Goal: Task Accomplishment & Management: Manage account settings

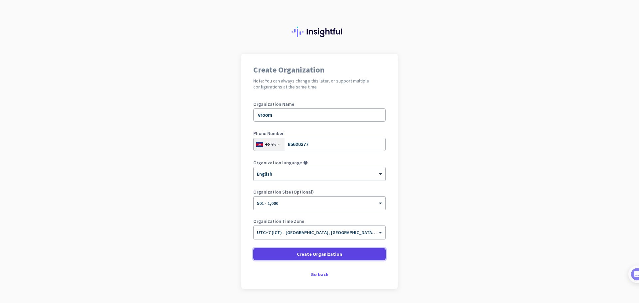
click at [336, 253] on span "Create Organization" at bounding box center [319, 254] width 45 height 7
click at [327, 253] on span "Create Organization" at bounding box center [319, 254] width 45 height 7
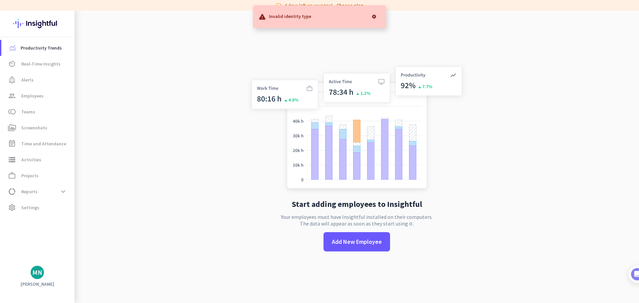
click at [529, 101] on app-no-employees "Start adding employees to Insightful Your employees must have Insightful instal…" at bounding box center [357, 162] width 565 height 303
click at [42, 70] on link "av_timer Real-Time Insights" at bounding box center [37, 64] width 73 height 16
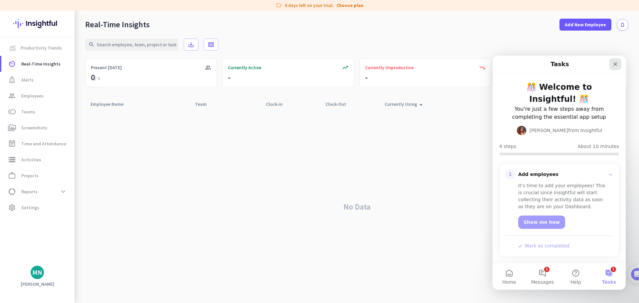
click at [615, 64] on icon "Close" at bounding box center [615, 64] width 5 height 5
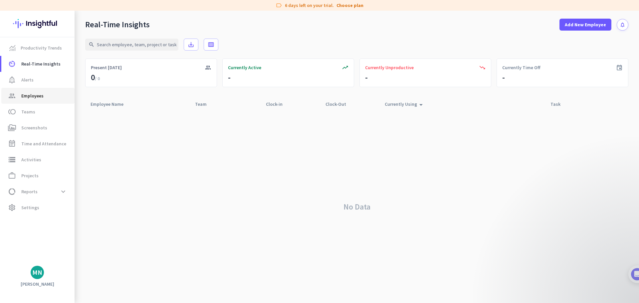
click at [33, 95] on span "Employees" at bounding box center [32, 96] width 22 height 8
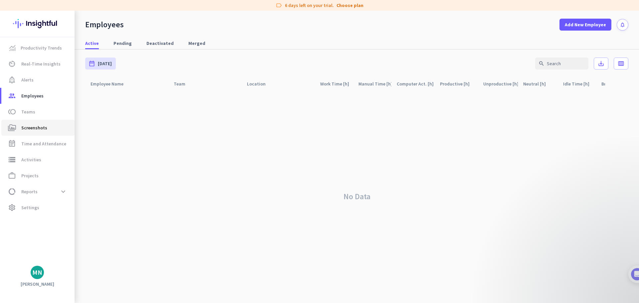
click at [42, 131] on span "Screenshots" at bounding box center [34, 128] width 26 height 8
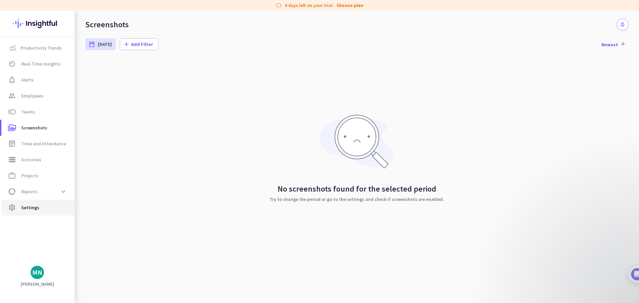
click at [36, 208] on span "Settings" at bounding box center [30, 208] width 18 height 8
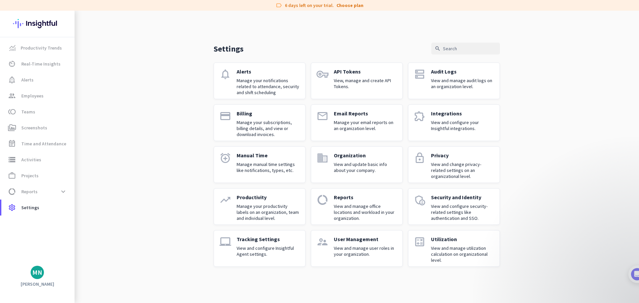
click at [282, 245] on div "Tracking Settings View and configure Insightful Agent settings." at bounding box center [268, 248] width 63 height 25
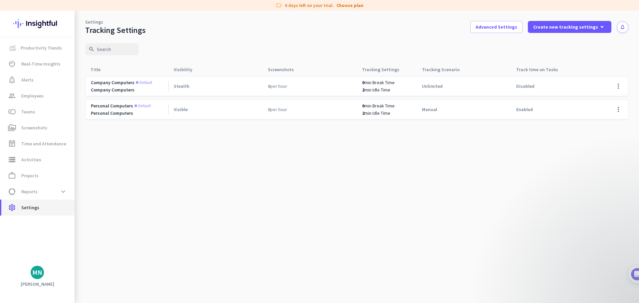
click at [36, 206] on span "Settings" at bounding box center [30, 208] width 18 height 8
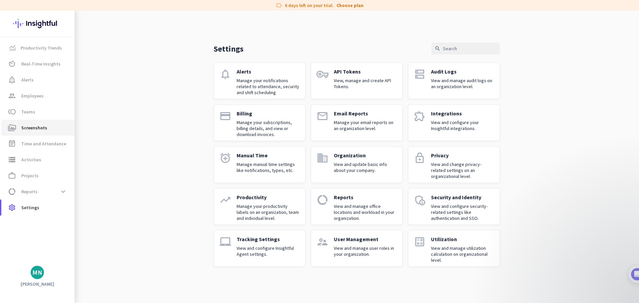
click at [43, 126] on span "Screenshots" at bounding box center [34, 128] width 26 height 8
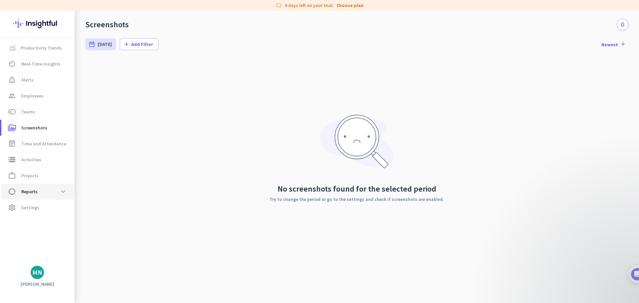
click at [48, 189] on span "data_usage Reports expand_more" at bounding box center [38, 192] width 63 height 12
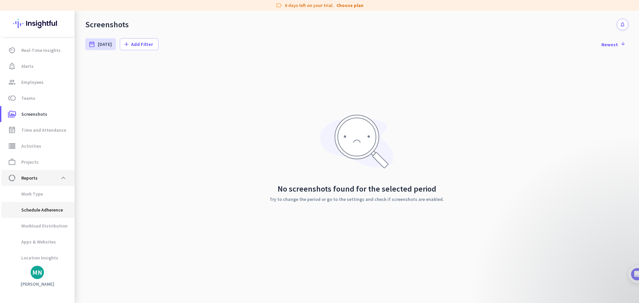
scroll to position [32, 0]
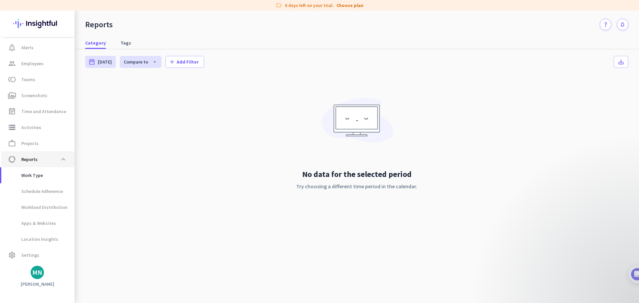
click at [44, 158] on span "data_usage Reports expand_less" at bounding box center [38, 159] width 63 height 12
click at [32, 254] on span "Settings" at bounding box center [30, 255] width 18 height 8
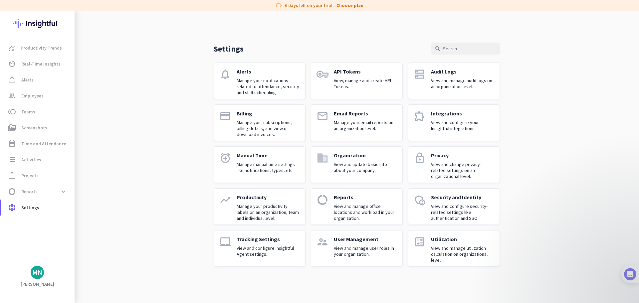
click at [632, 277] on img at bounding box center [630, 274] width 12 height 12
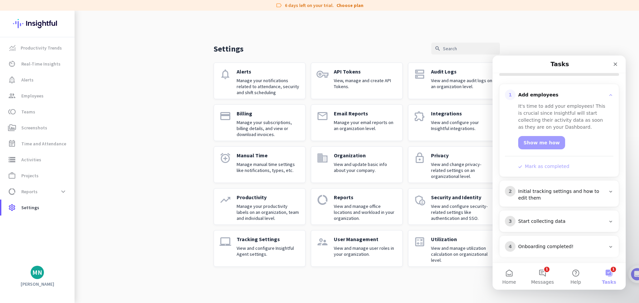
scroll to position [84, 0]
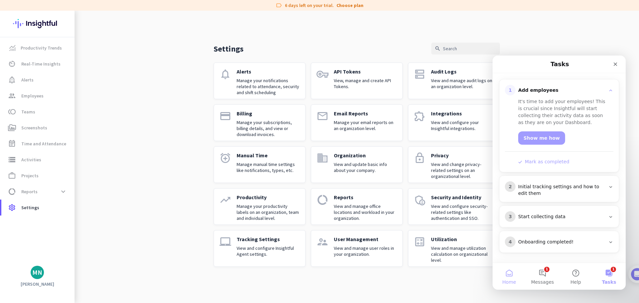
click at [512, 277] on button "Home" at bounding box center [509, 276] width 33 height 27
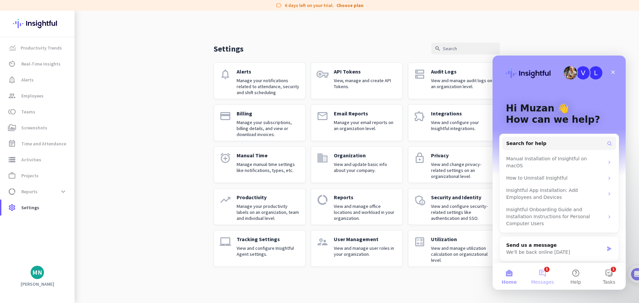
click at [545, 276] on button "1 Messages" at bounding box center [542, 276] width 33 height 27
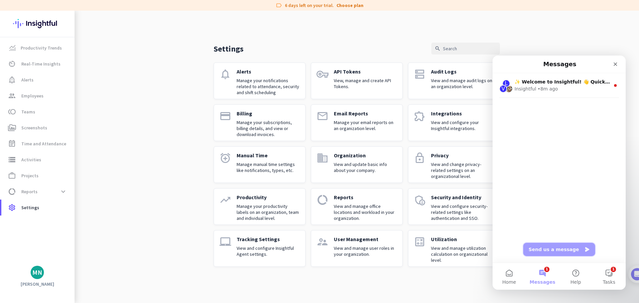
click at [557, 250] on button "Send us a message" at bounding box center [559, 249] width 72 height 13
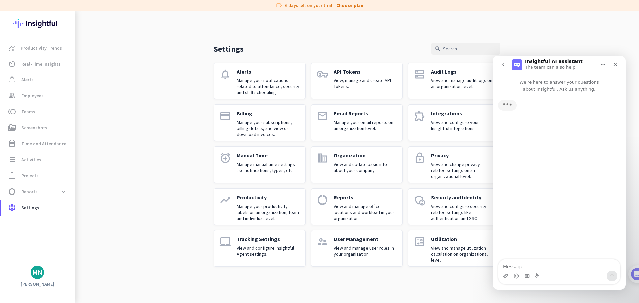
click at [546, 267] on textarea "Message…" at bounding box center [559, 265] width 122 height 11
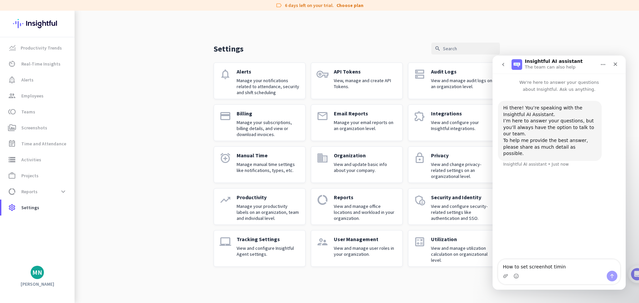
type textarea "How to set screenhot timing"
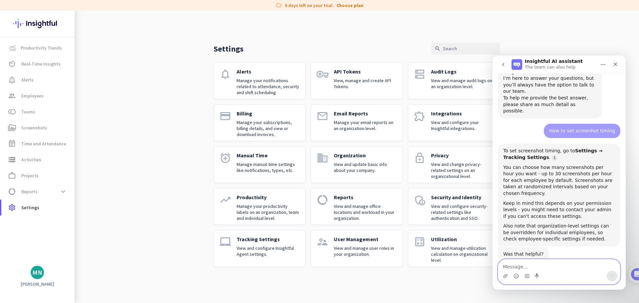
scroll to position [45, 0]
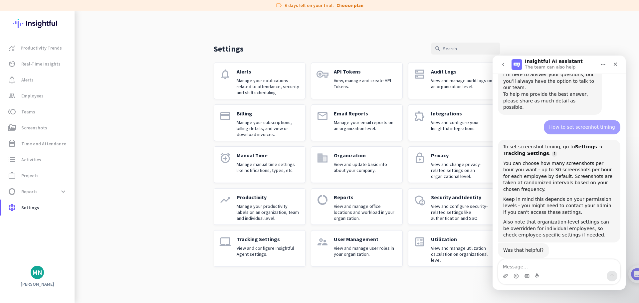
click at [254, 247] on p "View and configure Insightful Agent settings." at bounding box center [268, 251] width 63 height 12
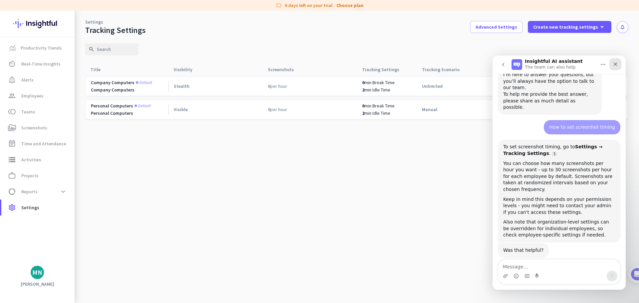
click at [614, 65] on icon "Close" at bounding box center [615, 64] width 5 height 5
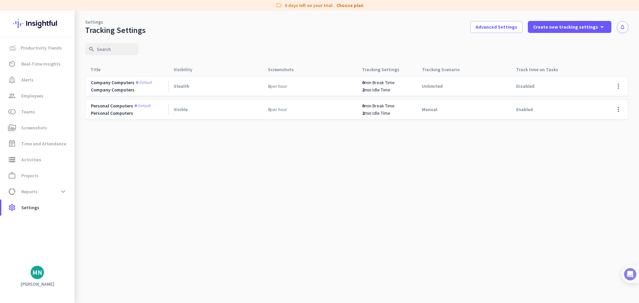
click at [632, 273] on img at bounding box center [630, 274] width 12 height 12
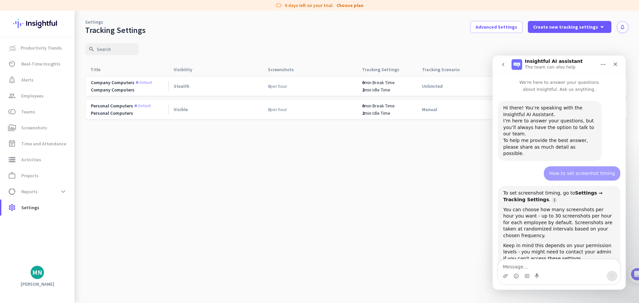
scroll to position [45, 0]
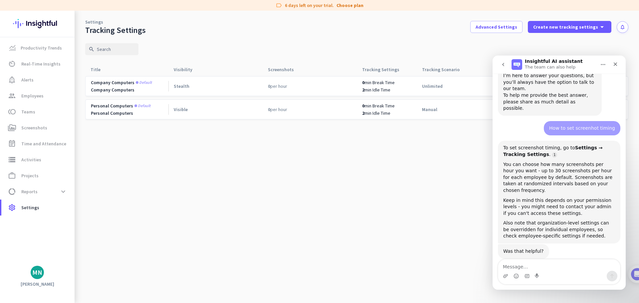
click at [381, 190] on cdk-virtual-scroll-viewport "Company computers Default Company Computers Stealth 0 per hour 0 min Break Time…" at bounding box center [356, 189] width 543 height 227
click at [613, 64] on icon "Close" at bounding box center [615, 64] width 5 height 5
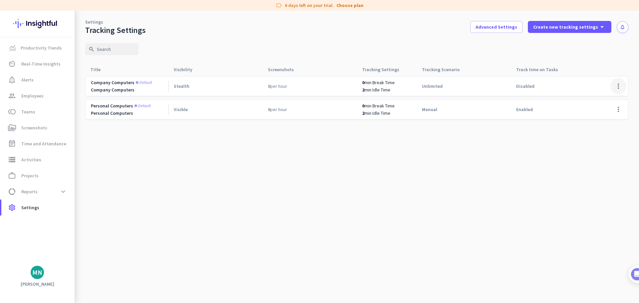
click at [617, 86] on span at bounding box center [619, 86] width 16 height 16
drag, startPoint x: 553, startPoint y: 164, endPoint x: 584, endPoint y: 101, distance: 70.4
click at [553, 164] on div at bounding box center [319, 151] width 639 height 303
click at [577, 26] on span "Create new tracking settings" at bounding box center [565, 27] width 65 height 7
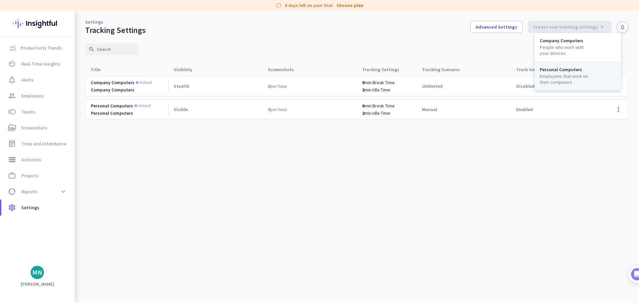
click at [589, 79] on div "Employees that work on their computers" at bounding box center [565, 79] width 51 height 12
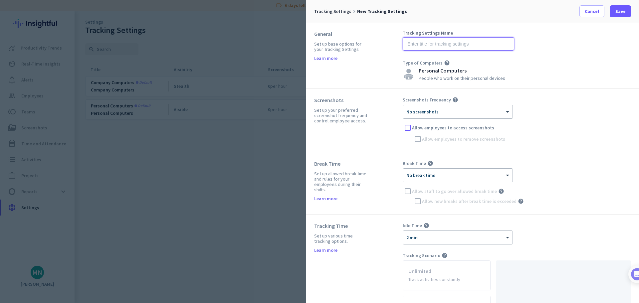
click at [437, 42] on input "text" at bounding box center [459, 43] width 112 height 13
click at [543, 54] on div "Tracking Settings Name Type of Computers help Personal Computers People who wor…" at bounding box center [517, 56] width 228 height 50
click at [565, 51] on div "Tracking Settings Name Name is required Type of Computers help Personal Compute…" at bounding box center [517, 56] width 228 height 50
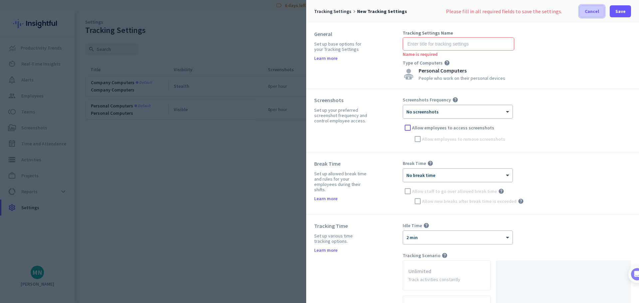
click at [589, 10] on span "Cancel" at bounding box center [592, 11] width 14 height 7
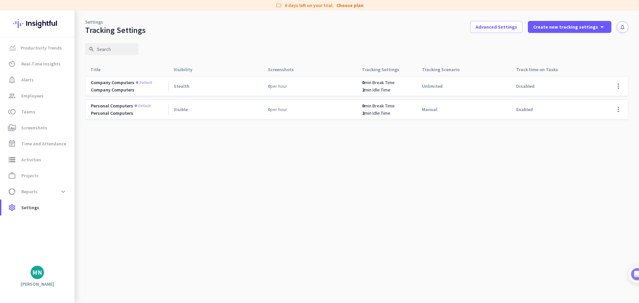
click at [254, 162] on cdk-virtual-scroll-viewport "Company computers Default Company Computers Stealth 0 per hour 0 min Break Time…" at bounding box center [356, 189] width 543 height 227
click at [383, 200] on cdk-virtual-scroll-viewport "Company computers Default Company Computers Stealth 0 per hour 0 min Break Time…" at bounding box center [356, 189] width 543 height 227
click at [584, 31] on span at bounding box center [570, 27] width 84 height 16
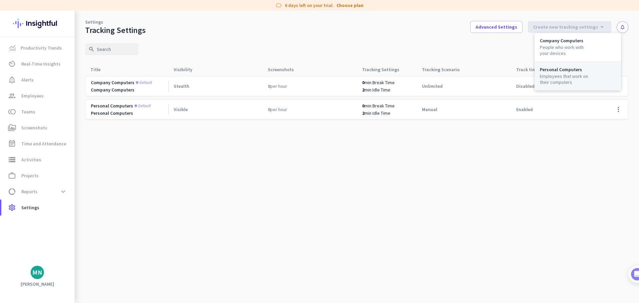
click at [572, 75] on div "Employees that work on their computers" at bounding box center [565, 79] width 51 height 12
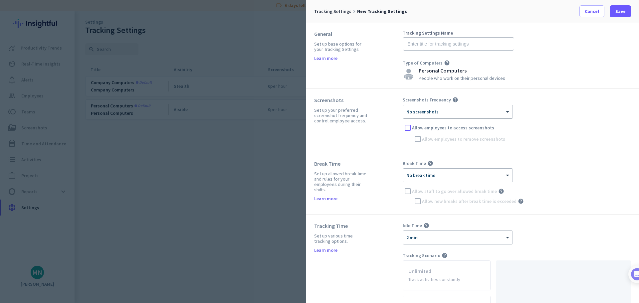
click at [469, 108] on div at bounding box center [458, 110] width 110 height 6
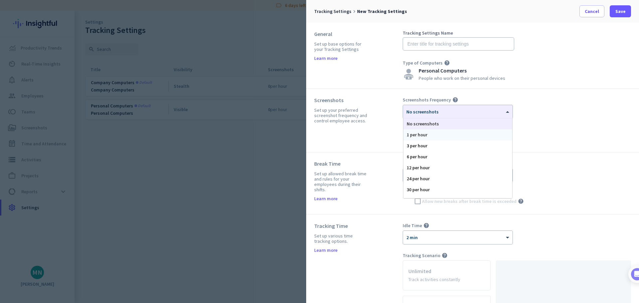
click at [589, 134] on div "Screenshots Frequency help × No screenshots No screenshots 1 per hour 3 per hou…" at bounding box center [517, 120] width 228 height 47
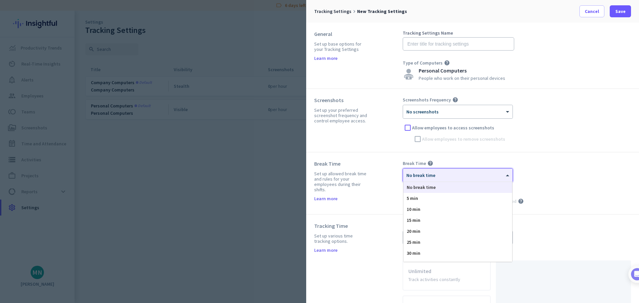
click at [460, 172] on div at bounding box center [458, 173] width 110 height 6
click at [570, 176] on div "× No break time No break time 5 min 10 min 15 min 20 min 25 min 30 min 35 min 4…" at bounding box center [517, 187] width 228 height 38
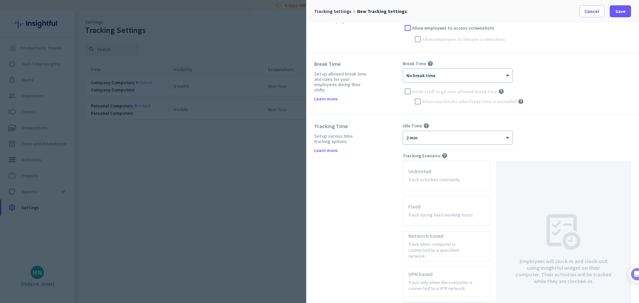
scroll to position [166, 0]
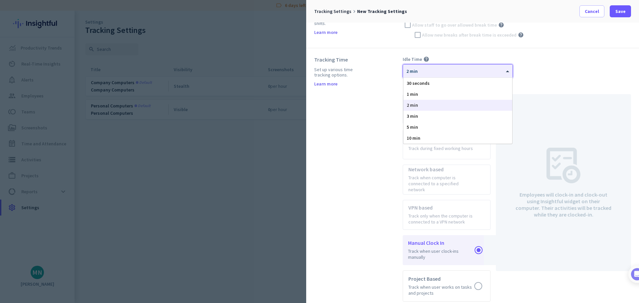
click at [490, 70] on div at bounding box center [458, 69] width 110 height 6
click at [600, 73] on div "Idle Time help × 2 min 30 seconds 1 min 2 min 3 min 5 min 10 min" at bounding box center [517, 67] width 228 height 22
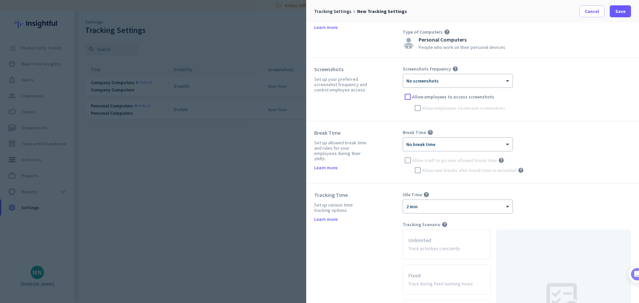
scroll to position [0, 0]
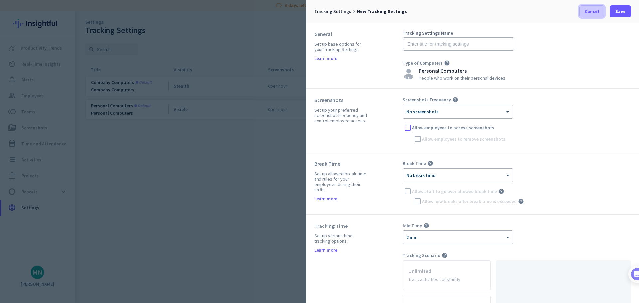
click at [594, 14] on span "Cancel" at bounding box center [592, 11] width 14 height 7
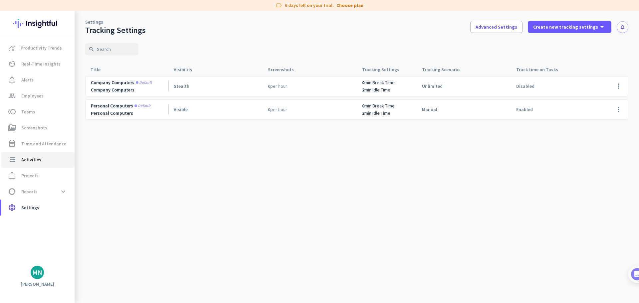
click at [29, 160] on span "Activities" at bounding box center [31, 160] width 20 height 8
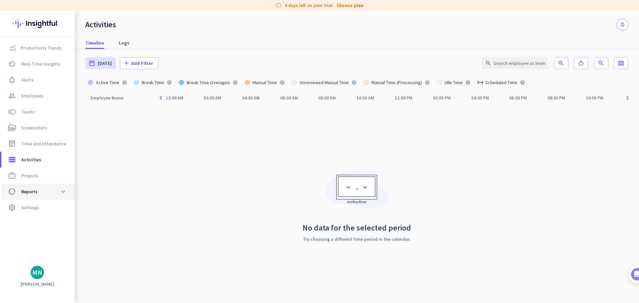
click at [45, 193] on span "data_usage Reports expand_more" at bounding box center [38, 192] width 63 height 12
type input "[DATE] - [DATE]"
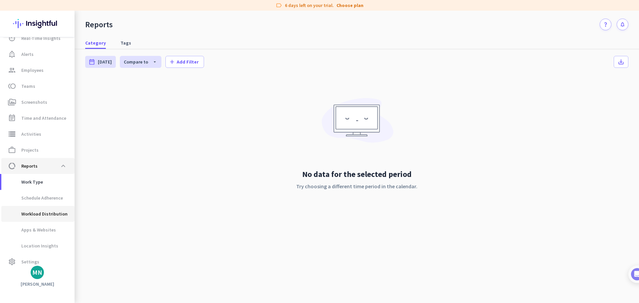
scroll to position [32, 0]
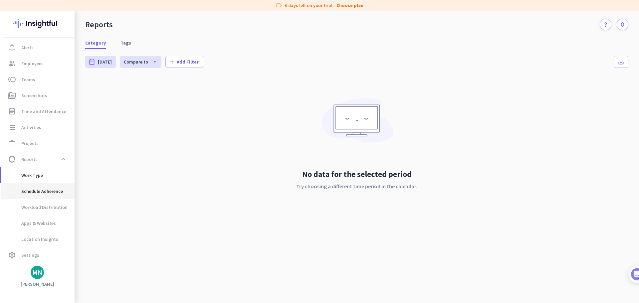
click at [47, 193] on span "Schedule Adherence" at bounding box center [35, 191] width 56 height 16
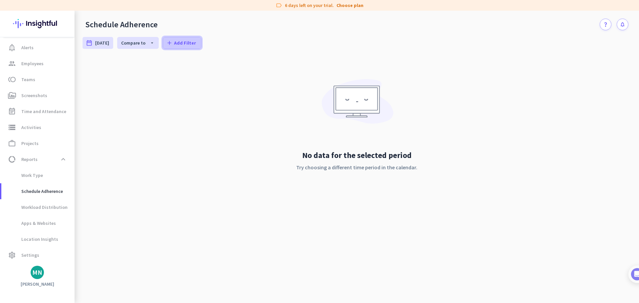
click at [191, 45] on span "Add Filter" at bounding box center [185, 43] width 22 height 7
click at [185, 71] on span "Employees" at bounding box center [205, 70] width 55 height 7
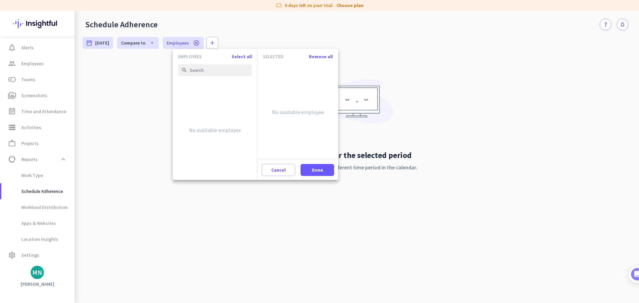
click at [205, 43] on div at bounding box center [319, 151] width 639 height 303
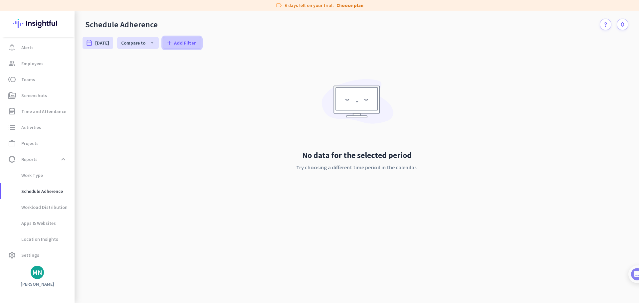
click at [201, 43] on span at bounding box center [182, 43] width 38 height 16
click at [345, 52] on div at bounding box center [319, 151] width 639 height 303
click at [37, 254] on span "Settings" at bounding box center [30, 255] width 18 height 8
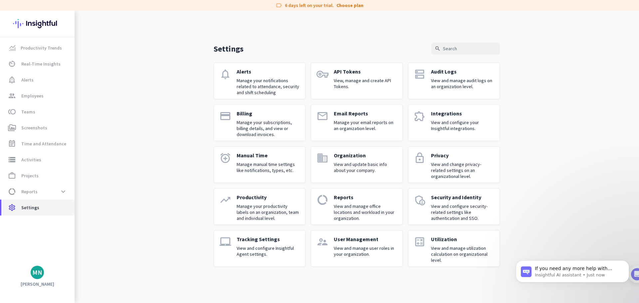
scroll to position [87, 0]
click at [50, 48] on span "Productivity Trends" at bounding box center [41, 48] width 41 height 8
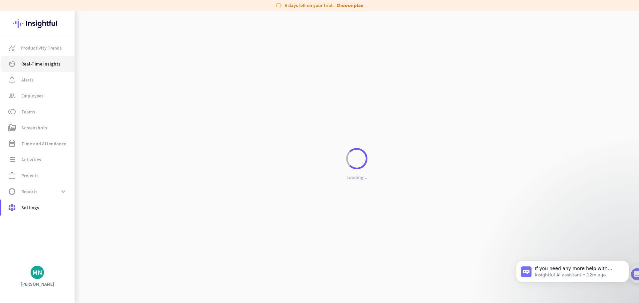
click at [46, 63] on span "Real-Time Insights" at bounding box center [40, 64] width 39 height 8
click at [28, 206] on span "Settings" at bounding box center [30, 208] width 18 height 8
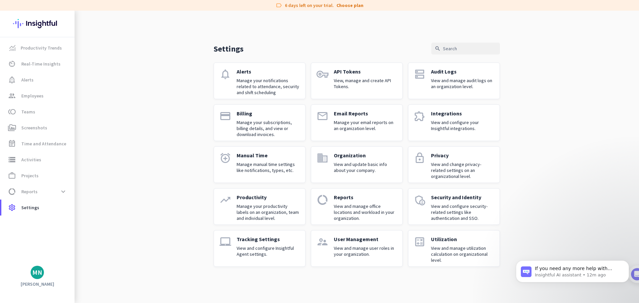
click at [280, 168] on p "Manage manual time settings like notifications, types, etc." at bounding box center [268, 167] width 63 height 12
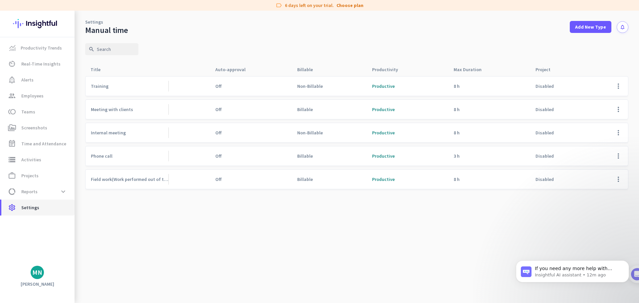
click at [34, 206] on span "Settings" at bounding box center [30, 208] width 18 height 8
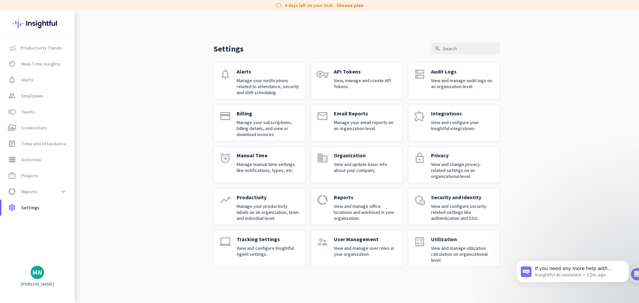
click at [258, 241] on p "Tracking Settings" at bounding box center [268, 239] width 63 height 7
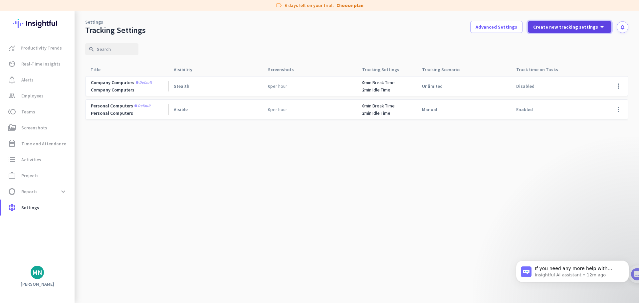
click at [586, 25] on span "Create new tracking settings" at bounding box center [565, 27] width 65 height 7
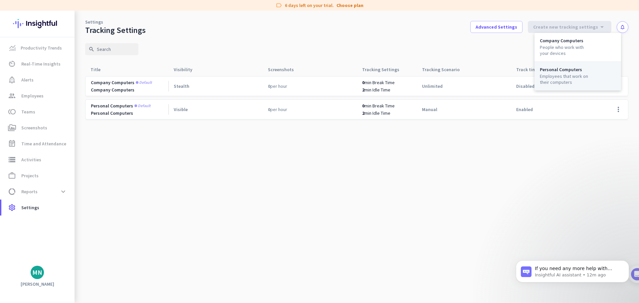
click at [570, 75] on div "Employees that work on their computers" at bounding box center [565, 79] width 51 height 12
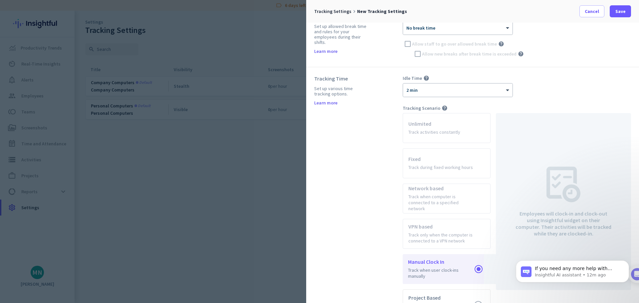
scroll to position [51, 0]
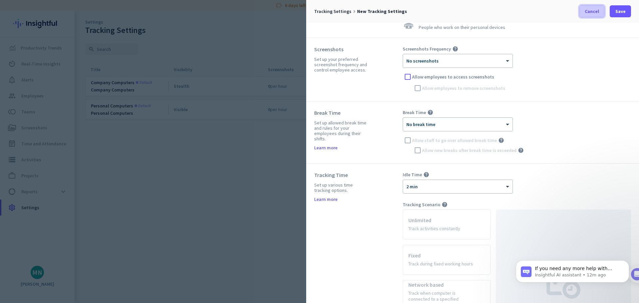
click at [586, 16] on span at bounding box center [592, 11] width 24 height 16
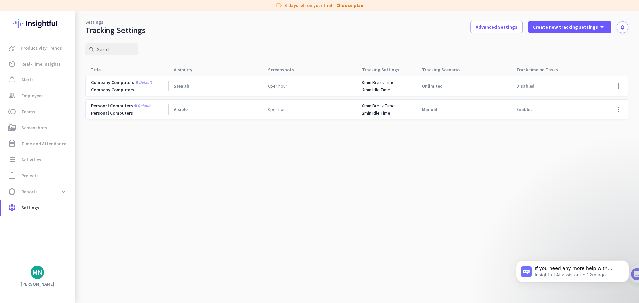
click at [191, 184] on cdk-virtual-scroll-viewport "Company computers Default Company Computers Stealth 0 per hour 0 min Break Time…" at bounding box center [356, 189] width 543 height 227
click at [50, 144] on span "Time and Attendance" at bounding box center [43, 144] width 45 height 8
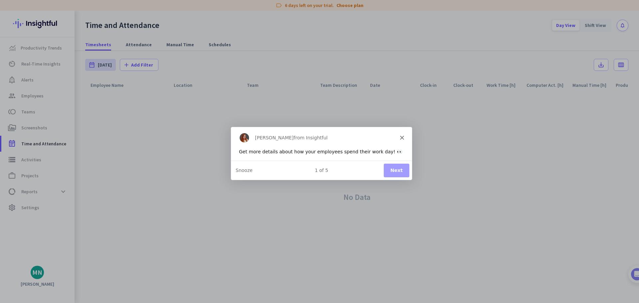
click at [392, 172] on button "Next" at bounding box center [396, 170] width 26 height 14
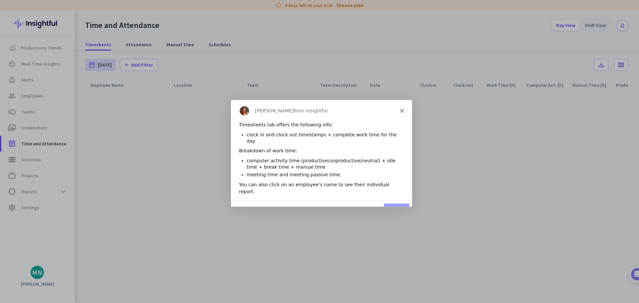
click at [390, 203] on button "Next" at bounding box center [396, 210] width 26 height 14
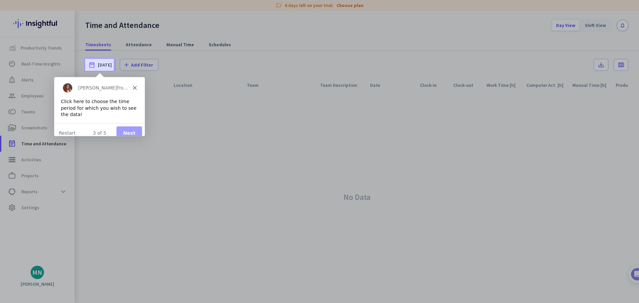
click at [135, 87] on icon "Close" at bounding box center [134, 88] width 4 height 4
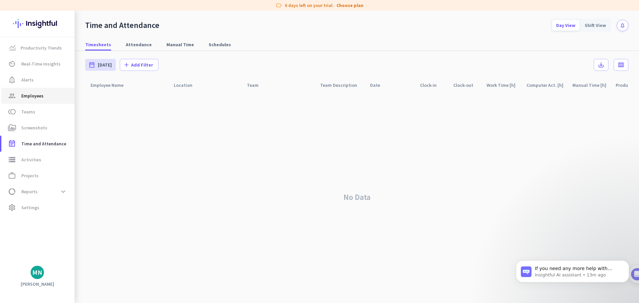
click at [44, 94] on span "group Employees" at bounding box center [38, 96] width 63 height 8
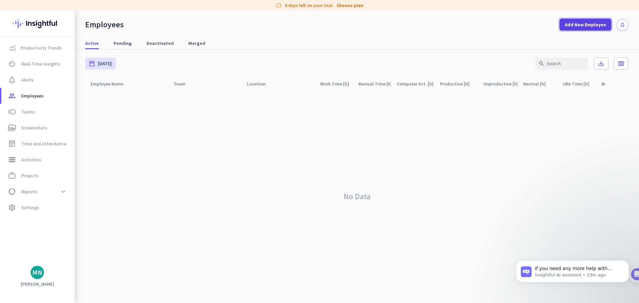
click at [576, 23] on span "Add New Employee" at bounding box center [585, 24] width 41 height 7
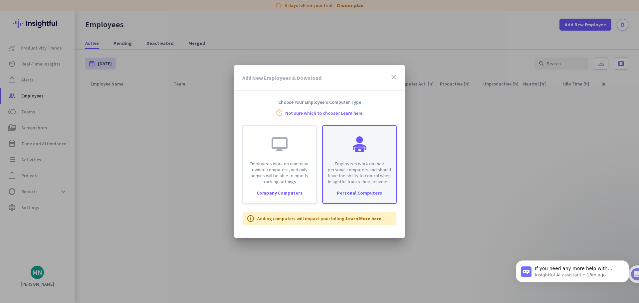
click at [362, 148] on div at bounding box center [360, 144] width 16 height 16
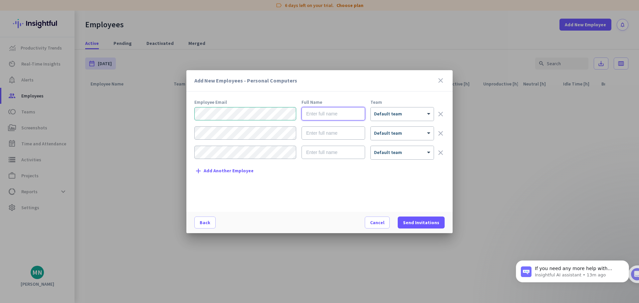
click at [331, 115] on input "text" at bounding box center [334, 113] width 64 height 13
type input "Sample1"
click at [376, 114] on div at bounding box center [402, 112] width 63 height 6
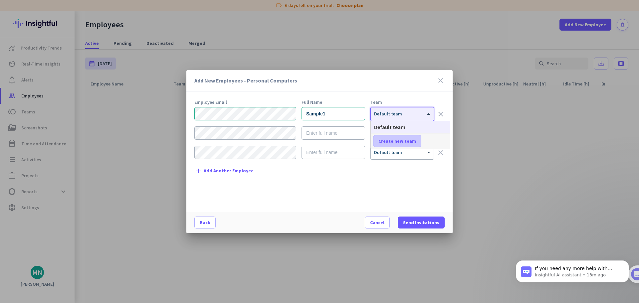
click at [397, 140] on span "Create new team" at bounding box center [397, 141] width 38 height 7
click at [394, 139] on input "text" at bounding box center [397, 141] width 49 height 12
type input "T"
type input "THB WFH CS"
click at [435, 140] on span "Save" at bounding box center [437, 141] width 10 height 6
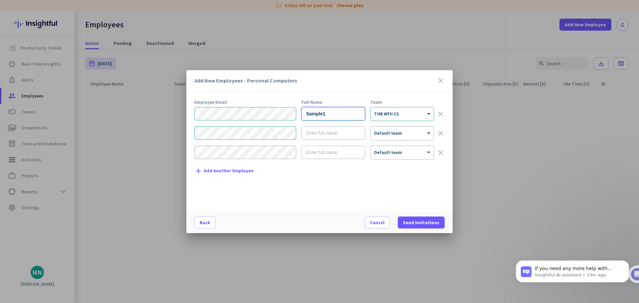
click at [320, 117] on input "Sample1" at bounding box center [334, 113] width 64 height 13
click at [317, 129] on input "text" at bounding box center [334, 132] width 64 height 13
paste input "Sample1"
type input "Sample2"
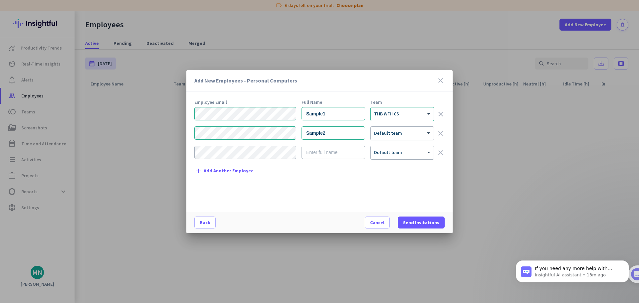
click at [391, 132] on div at bounding box center [402, 131] width 63 height 6
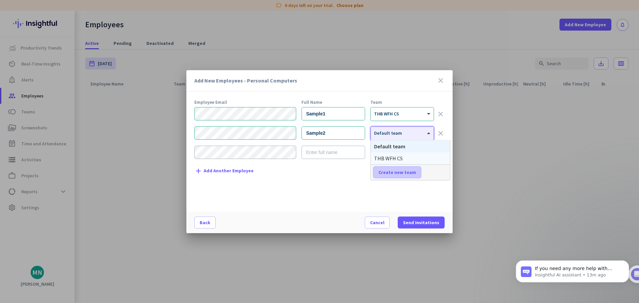
click at [391, 171] on span "Create new team" at bounding box center [397, 172] width 38 height 7
click at [392, 173] on input "text" at bounding box center [397, 172] width 49 height 12
type input "PHP WFH CS"
click at [444, 176] on span at bounding box center [437, 172] width 21 height 16
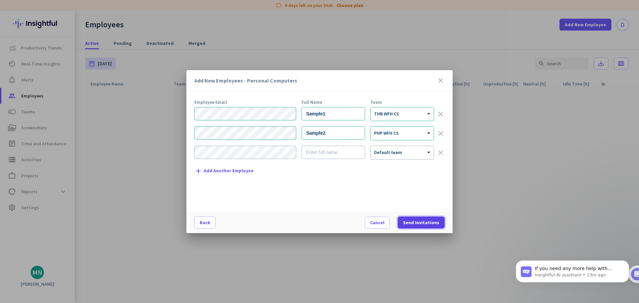
click at [423, 221] on span "Send Invitations" at bounding box center [421, 222] width 36 height 7
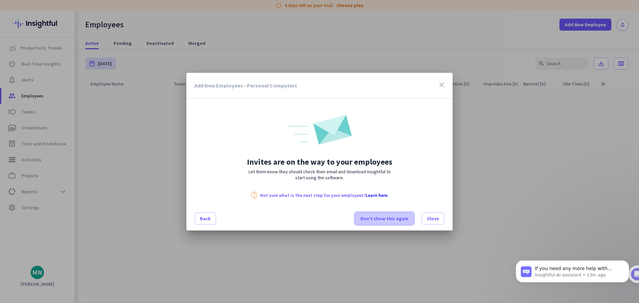
click at [391, 219] on span "Don’t show this again" at bounding box center [385, 218] width 48 height 7
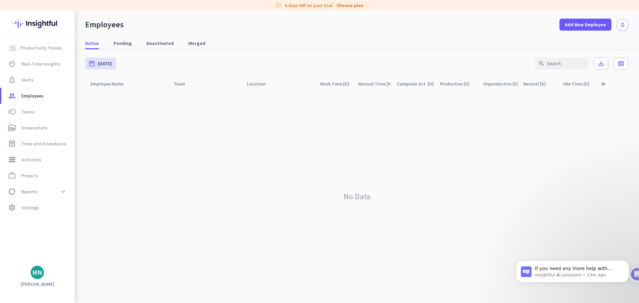
click at [396, 183] on div "No Data" at bounding box center [356, 196] width 543 height 213
click at [531, 139] on div "No Data" at bounding box center [356, 196] width 543 height 213
click at [38, 99] on span "Employees" at bounding box center [32, 96] width 22 height 8
click at [247, 131] on div "No Data" at bounding box center [356, 196] width 543 height 213
click at [116, 46] on span "Pending" at bounding box center [123, 43] width 18 height 7
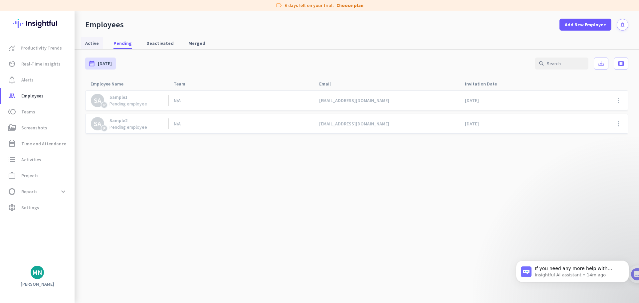
click at [95, 46] on span "Active" at bounding box center [92, 43] width 14 height 7
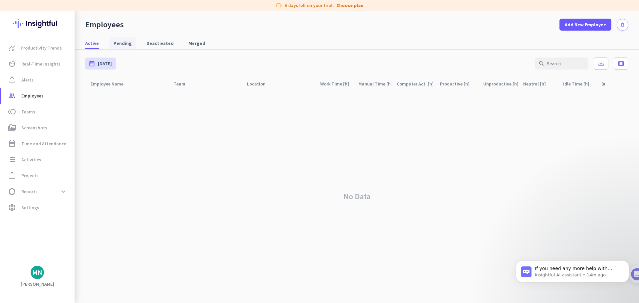
click at [117, 44] on span "Pending" at bounding box center [123, 43] width 18 height 7
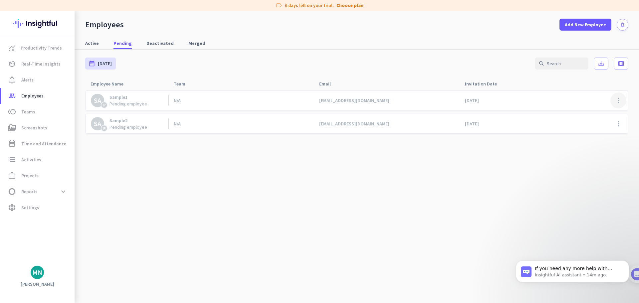
click at [619, 101] on span at bounding box center [619, 101] width 16 height 16
click at [514, 188] on div at bounding box center [319, 151] width 639 height 303
click at [96, 45] on span "Active" at bounding box center [92, 43] width 14 height 7
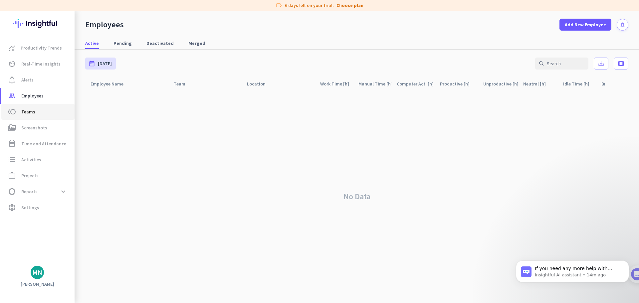
click at [31, 109] on span "Teams" at bounding box center [28, 112] width 14 height 8
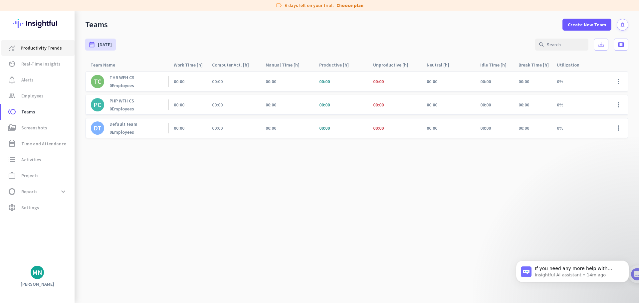
click at [42, 47] on span "Productivity Trends" at bounding box center [41, 48] width 41 height 8
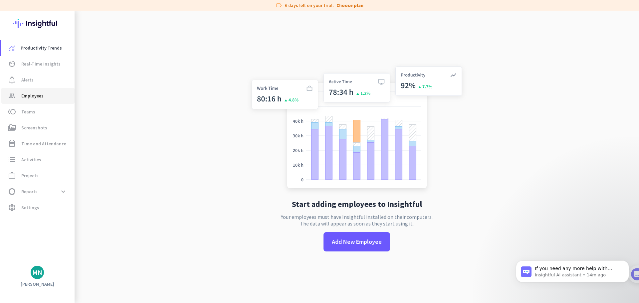
click at [38, 98] on span "Employees" at bounding box center [32, 96] width 22 height 8
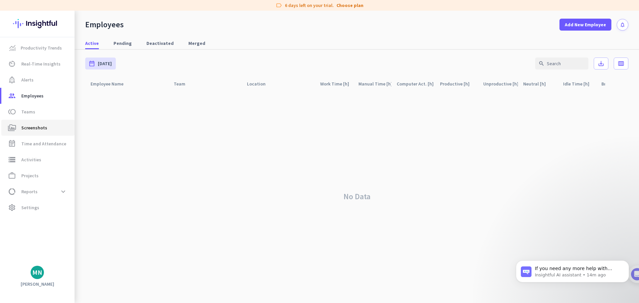
click at [42, 132] on link "perm_media Screenshots" at bounding box center [37, 128] width 73 height 16
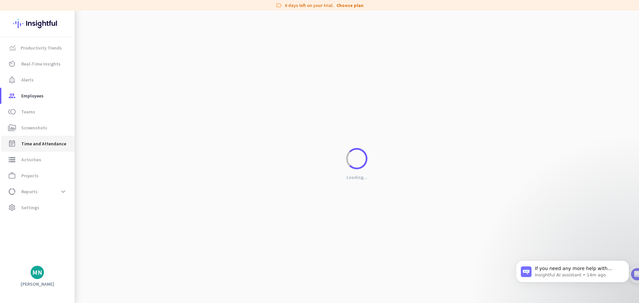
click at [42, 143] on span "Time and Attendance" at bounding box center [43, 144] width 45 height 8
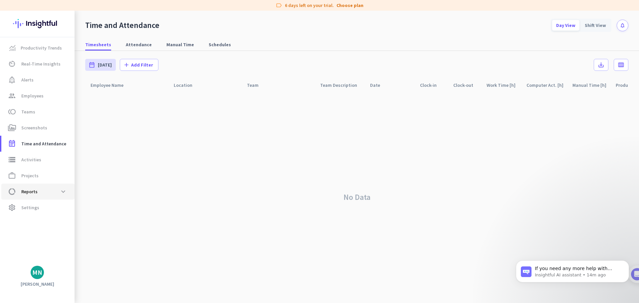
click at [43, 195] on span "data_usage Reports expand_more" at bounding box center [38, 192] width 63 height 12
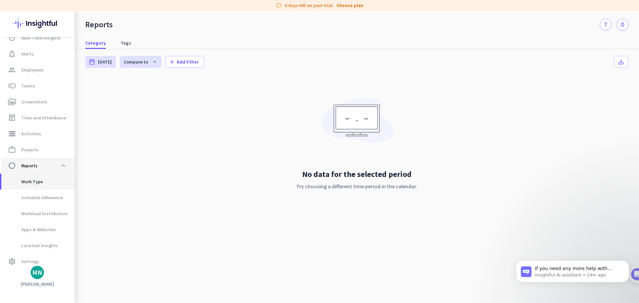
scroll to position [32, 0]
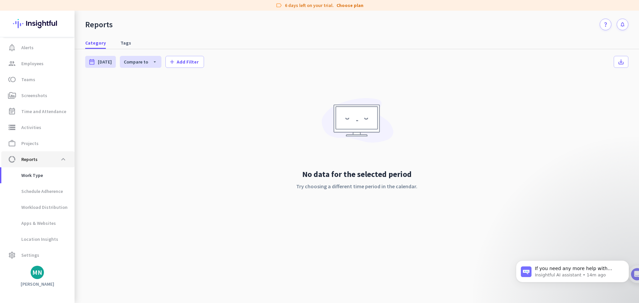
click at [41, 158] on span "data_usage Reports expand_less" at bounding box center [38, 159] width 63 height 12
click at [29, 252] on span "Settings" at bounding box center [30, 255] width 18 height 8
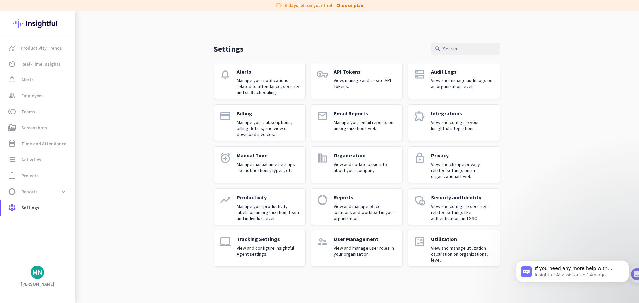
click at [638, 279] on html "If you need any more help with setting screenshot timing or have other question…" at bounding box center [572, 273] width 133 height 53
click at [637, 274] on html "If you need any more help with setting screenshot timing or have other question…" at bounding box center [572, 273] width 133 height 53
click at [624, 262] on button "Dismiss notification" at bounding box center [627, 262] width 9 height 9
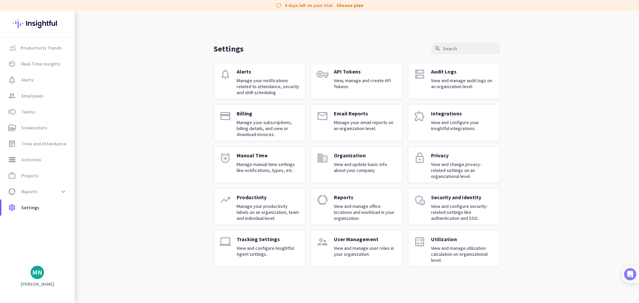
click at [636, 274] on img at bounding box center [630, 274] width 12 height 12
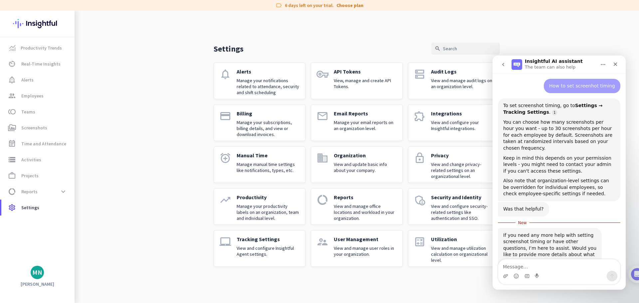
scroll to position [98, 0]
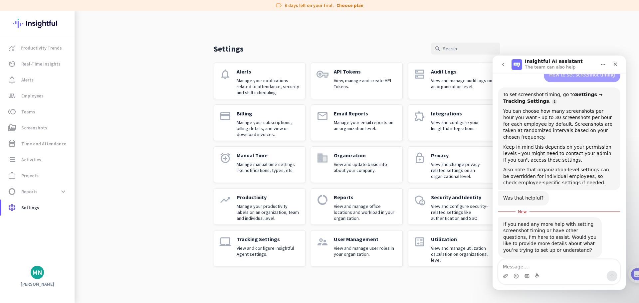
click at [539, 267] on textarea "Message…" at bounding box center [559, 265] width 122 height 11
type textarea "H"
type textarea "how to set up attendance"
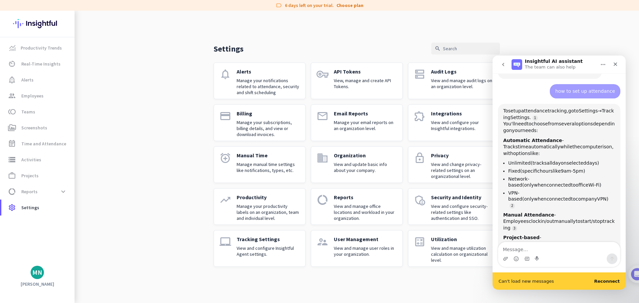
scroll to position [280, 0]
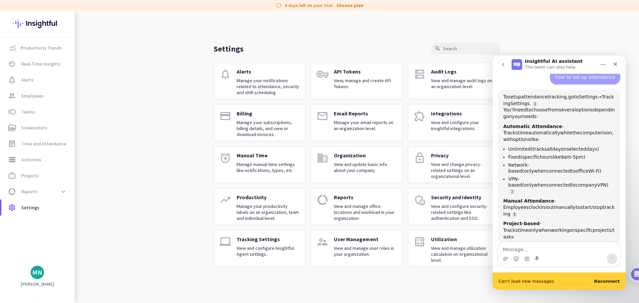
click at [258, 242] on p "Tracking Settings" at bounding box center [268, 239] width 63 height 7
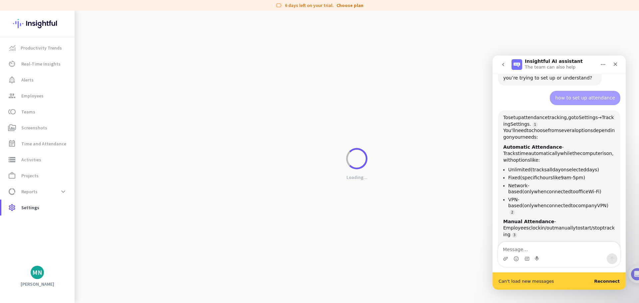
scroll to position [280, 0]
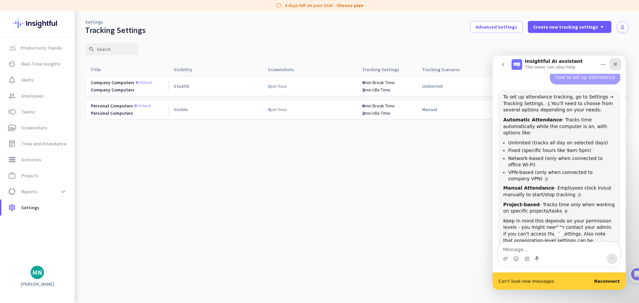
click at [615, 63] on icon "Close" at bounding box center [615, 64] width 5 height 5
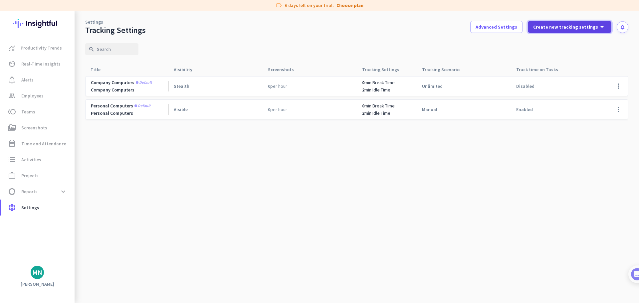
click at [585, 26] on span "Create new tracking settings" at bounding box center [565, 27] width 65 height 7
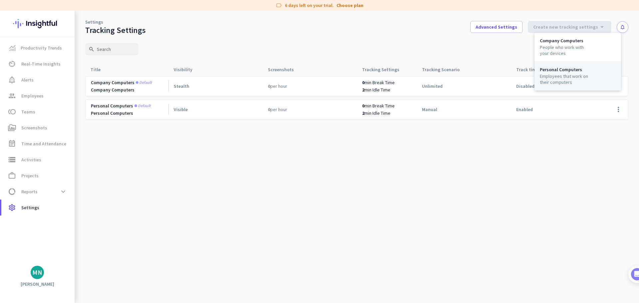
click at [571, 76] on div "Employees that work on their computers" at bounding box center [565, 79] width 51 height 12
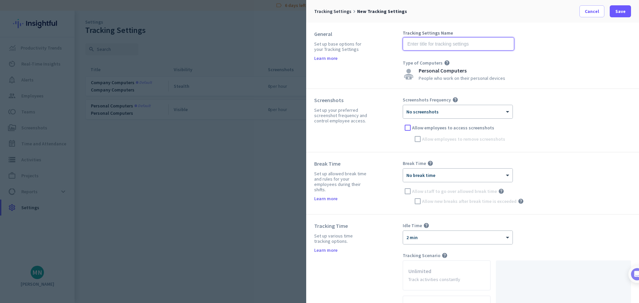
click at [432, 42] on input "text" at bounding box center [459, 43] width 112 height 13
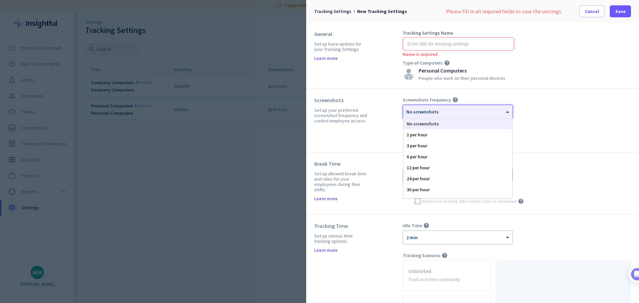
click at [437, 109] on div at bounding box center [458, 110] width 110 height 6
click at [434, 132] on div "1 per hour" at bounding box center [457, 134] width 109 height 11
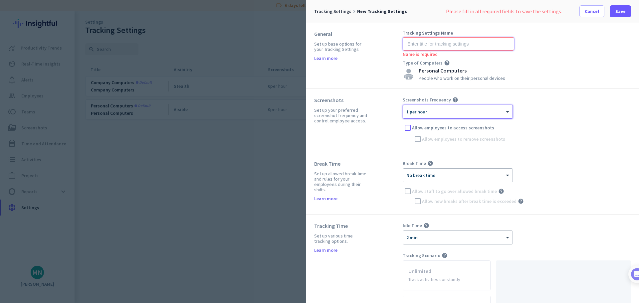
click at [450, 44] on input "text" at bounding box center [459, 43] width 112 height 13
type input "T"
click at [427, 43] on input "Clock In- Clock Out" at bounding box center [459, 43] width 112 height 13
type input "Clock In Clock Out"
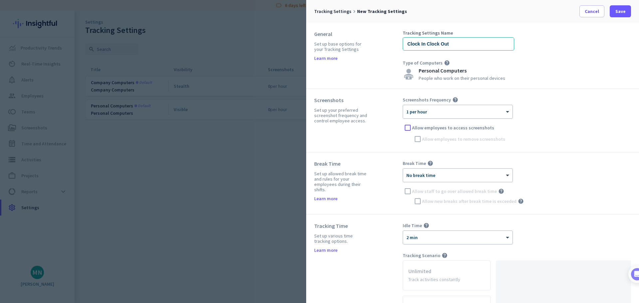
click at [594, 74] on div "Tracking Settings Name Clock In Clock Out Type of Computers help Personal Compu…" at bounding box center [517, 56] width 228 height 50
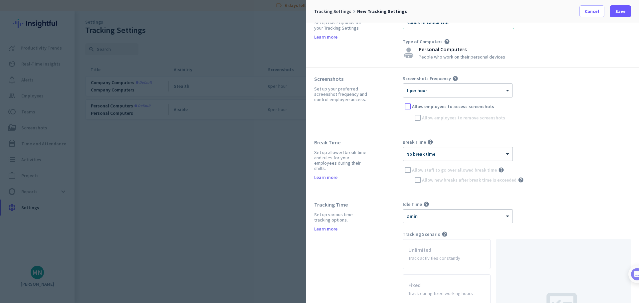
scroll to position [33, 0]
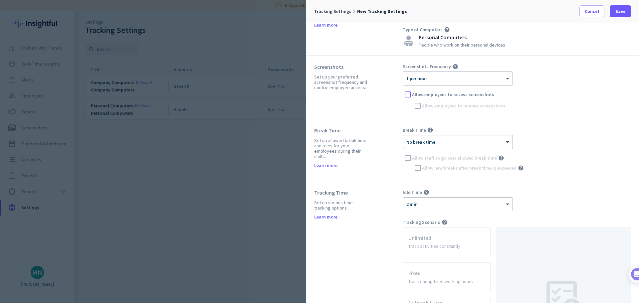
click at [441, 142] on div at bounding box center [458, 140] width 110 height 6
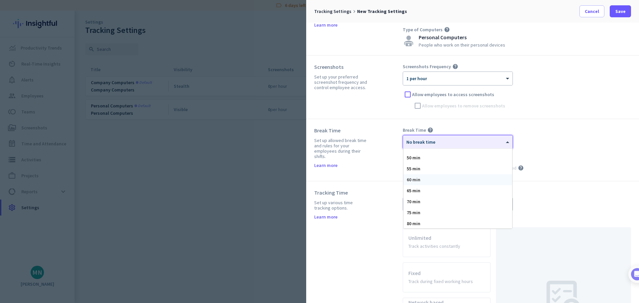
click at [424, 181] on div "60 min" at bounding box center [457, 179] width 109 height 11
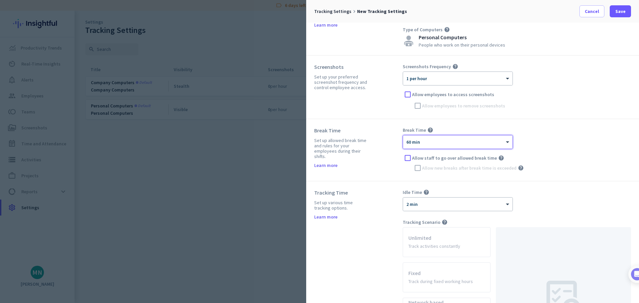
click at [566, 148] on div "× 60 min Allow staff to go over allowed break time help [PERSON_NAME] new break…" at bounding box center [517, 154] width 228 height 38
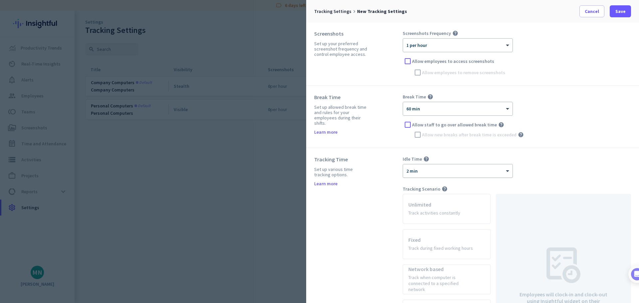
click at [452, 171] on div at bounding box center [458, 169] width 110 height 6
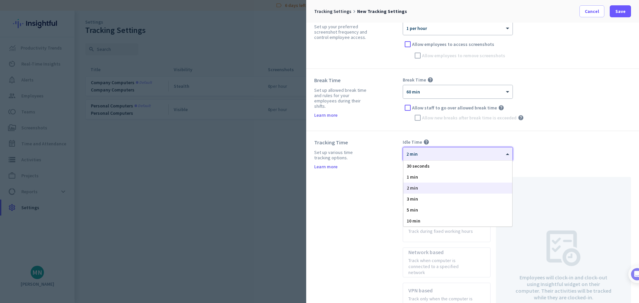
scroll to position [100, 0]
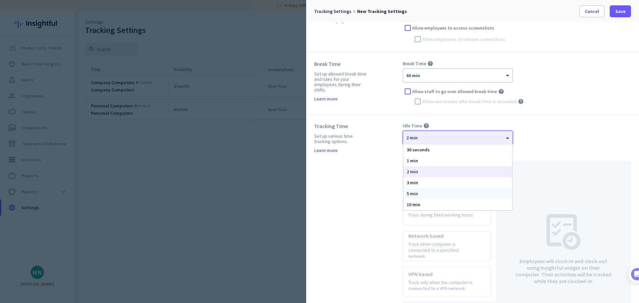
click at [422, 194] on div "5 min" at bounding box center [457, 193] width 109 height 11
click at [608, 117] on div "Tracking Time Set up various time tracking options. Learn more Idle Time help ×…" at bounding box center [472, 246] width 333 height 262
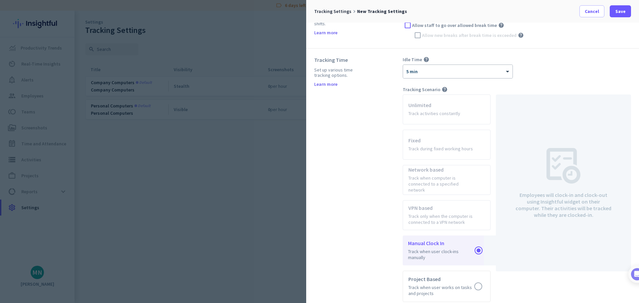
scroll to position [166, 0]
click at [430, 110] on app-radio-card "Unlimited Track activities constantly" at bounding box center [447, 109] width 88 height 30
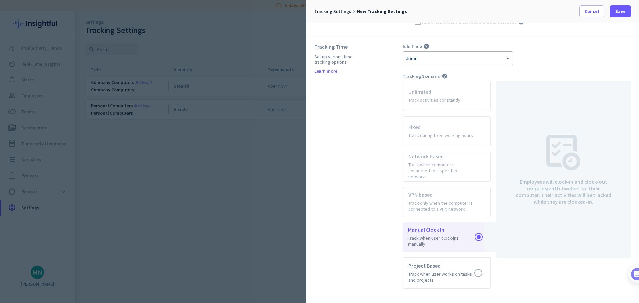
scroll to position [118, 0]
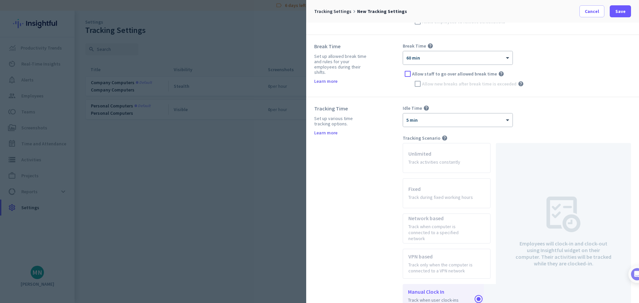
click at [440, 182] on app-radio-card "Fixed Track during fixed working hours" at bounding box center [447, 193] width 88 height 30
click at [440, 188] on app-radio-card "Fixed Track during fixed working hours" at bounding box center [447, 193] width 88 height 30
click at [447, 217] on app-radio-card "Network based Track when computer is connected to a specified network" at bounding box center [447, 229] width 88 height 30
click at [449, 182] on app-radio-card "Fixed Track during fixed working hours" at bounding box center [447, 193] width 88 height 30
click at [450, 197] on app-radio-card "Fixed Track during fixed working hours" at bounding box center [447, 193] width 88 height 30
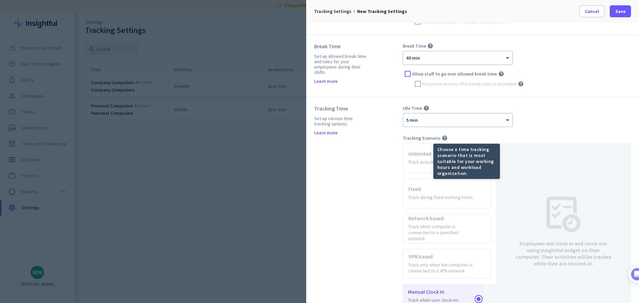
click at [498, 133] on div "Idle Time help × 5 min Tracking Scenario help Unlimited Track activities consta…" at bounding box center [517, 228] width 228 height 246
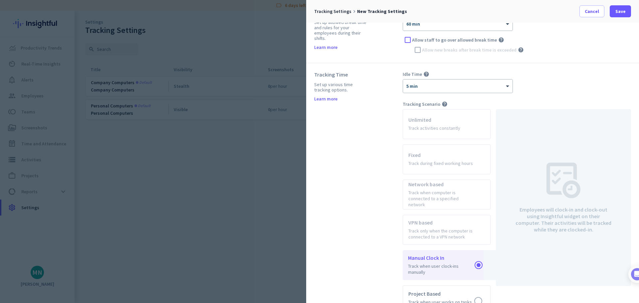
scroll to position [184, 0]
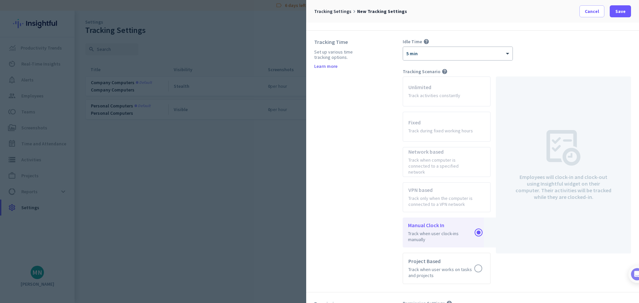
click at [327, 67] on link "Learn more" at bounding box center [325, 66] width 23 height 5
click at [456, 191] on app-radio-card "VPN based Track only when the computer is connected to a VPN network" at bounding box center [447, 197] width 88 height 30
click at [454, 193] on app-radio-card "VPN based Track only when the computer is connected to a VPN network" at bounding box center [447, 197] width 88 height 30
click at [453, 253] on label at bounding box center [446, 268] width 87 height 31
click at [0, 0] on input "radio" at bounding box center [0, 0] width 0 height 0
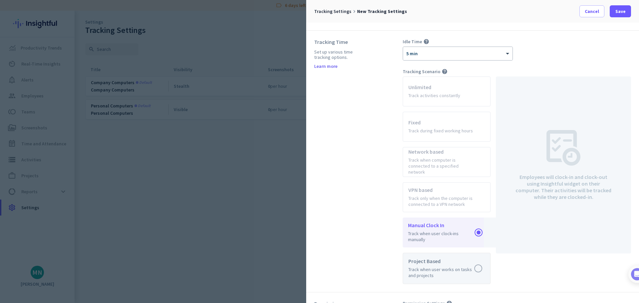
click at [453, 253] on label at bounding box center [446, 268] width 87 height 31
click at [0, 0] on input "radio" at bounding box center [0, 0] width 0 height 0
click at [457, 234] on label at bounding box center [446, 233] width 87 height 29
click at [0, 0] on input "radio" at bounding box center [0, 0] width 0 height 0
click at [465, 196] on app-radio-card "VPN based Track only when the computer is connected to a VPN network" at bounding box center [447, 197] width 88 height 30
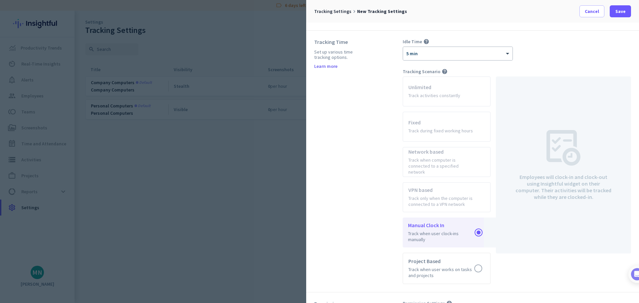
click at [465, 196] on app-radio-card "VPN based Track only when the computer is connected to a VPN network" at bounding box center [447, 197] width 88 height 30
click at [457, 157] on app-radio-card "Network based Track when computer is connected to a specified network" at bounding box center [447, 162] width 88 height 30
click at [449, 121] on app-radio-card "Fixed Track during fixed working hours" at bounding box center [447, 127] width 88 height 30
click at [460, 154] on app-radio-card "Network based Track when computer is connected to a specified network" at bounding box center [447, 162] width 88 height 30
click at [594, 13] on span "Cancel" at bounding box center [592, 11] width 14 height 7
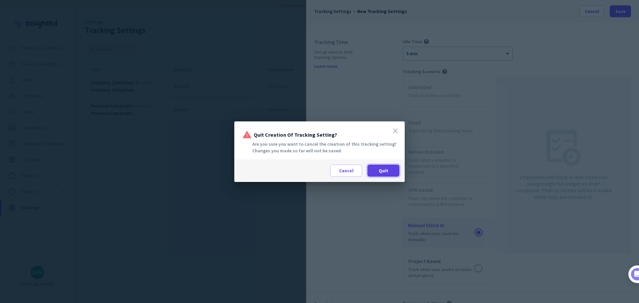
click at [384, 169] on span "Quit" at bounding box center [384, 170] width 10 height 7
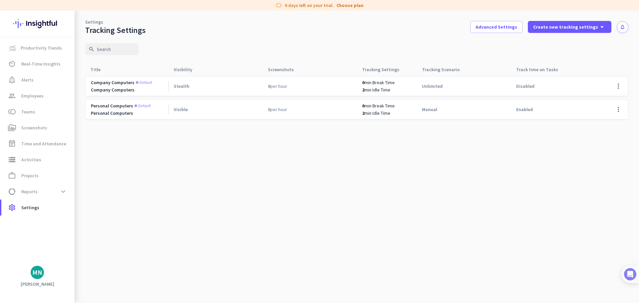
click at [635, 270] on img at bounding box center [630, 274] width 12 height 12
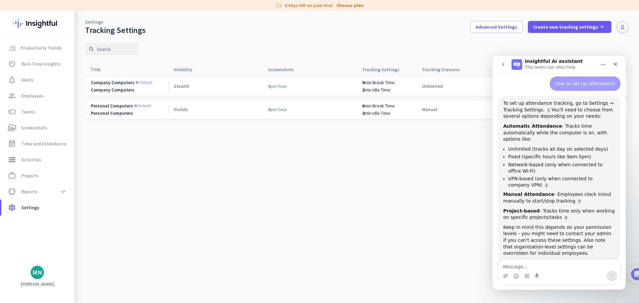
scroll to position [285, 0]
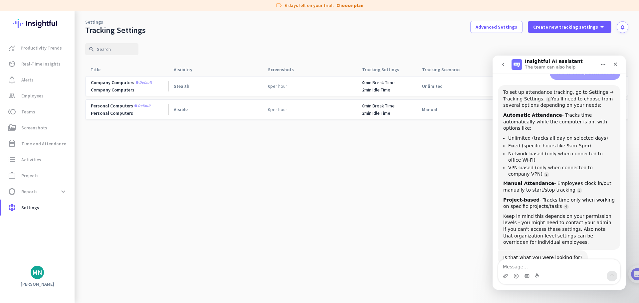
click at [552, 268] on textarea "Message…" at bounding box center [559, 265] width 122 height 11
type textarea "why cant i set fixed"
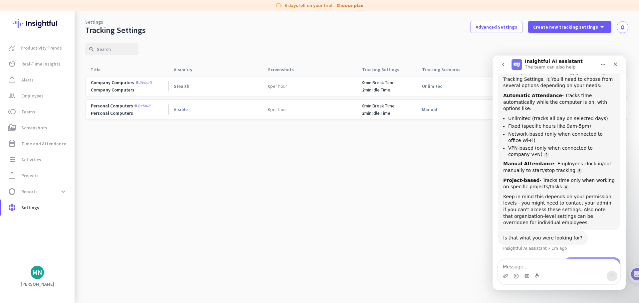
scroll to position [327, 0]
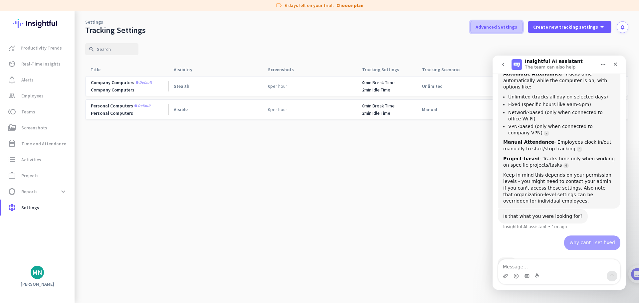
click at [494, 28] on span "Advanced Settings" at bounding box center [497, 27] width 42 height 7
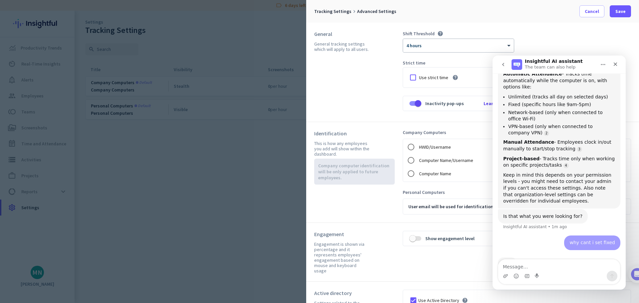
click at [567, 38] on div "Shift Threshold help × 4 hours Strict time Use strict time help Inactivity pop-…" at bounding box center [517, 72] width 228 height 83
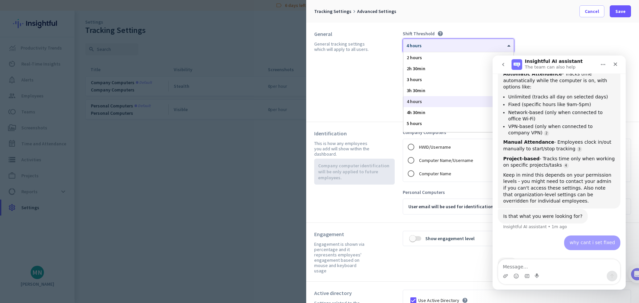
click at [479, 45] on div at bounding box center [458, 44] width 111 height 6
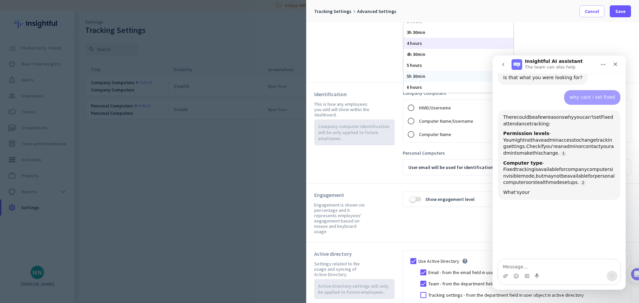
scroll to position [0, 0]
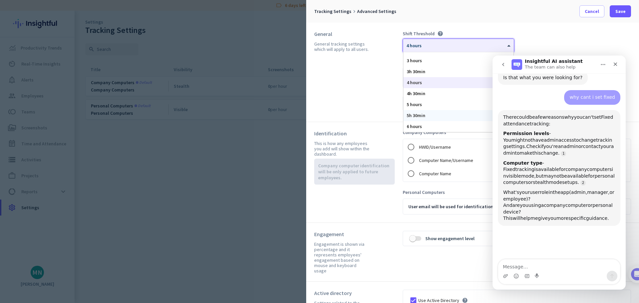
click at [567, 33] on div "Shift Threshold help × 4 hours 2 hours 2h 30min 3 hours 3h 30min 4 hours 4h 30m…" at bounding box center [517, 72] width 228 height 83
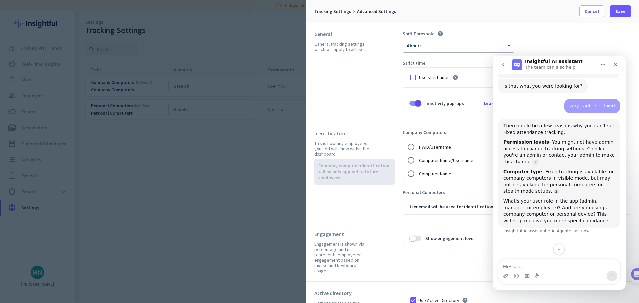
scroll to position [464, 0]
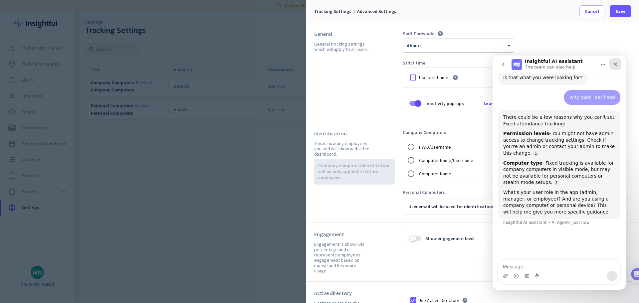
click at [615, 64] on icon "Close" at bounding box center [616, 65] width 4 height 4
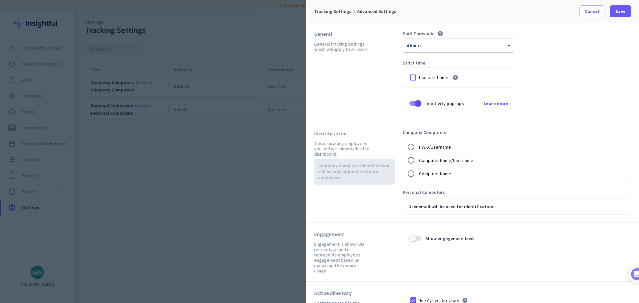
click at [441, 47] on div "× 4 hours" at bounding box center [454, 46] width 103 height 6
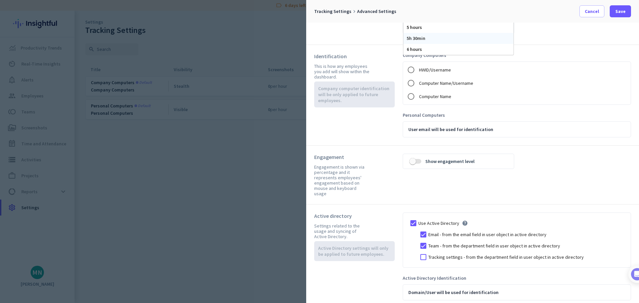
scroll to position [0, 0]
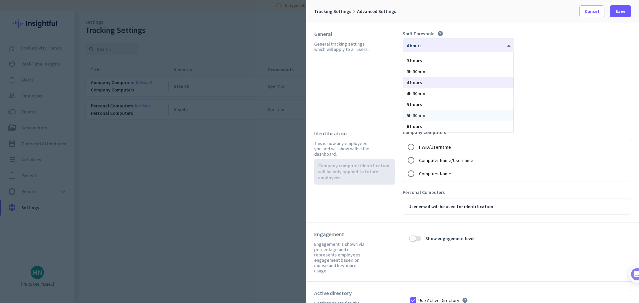
click at [570, 97] on div "Shift Threshold help × 4 hours 2 hours 2h 30min 3 hours 3h 30min 4 hours 4h 30m…" at bounding box center [517, 72] width 228 height 83
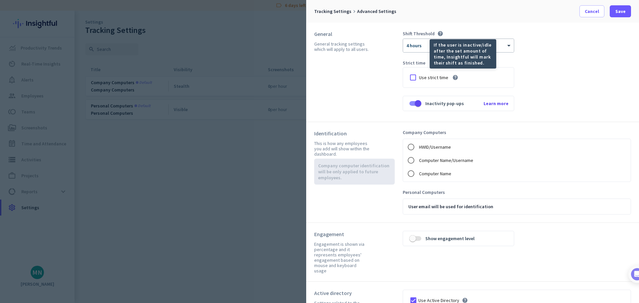
click at [411, 47] on mat-tooltip-component "If the user is inactive/idle after the set amount of time, Insightful will mark…" at bounding box center [439, 53] width 67 height 29
click at [426, 47] on mat-tooltip-component "If the user is inactive/idle after the set amount of time, Insightful will mark…" at bounding box center [439, 53] width 67 height 29
click at [569, 55] on div "Shift Threshold help × 4 hours Strict time Use strict time help Inactivity pop-…" at bounding box center [517, 72] width 228 height 83
click at [505, 49] on div "× 4 hours" at bounding box center [458, 45] width 111 height 13
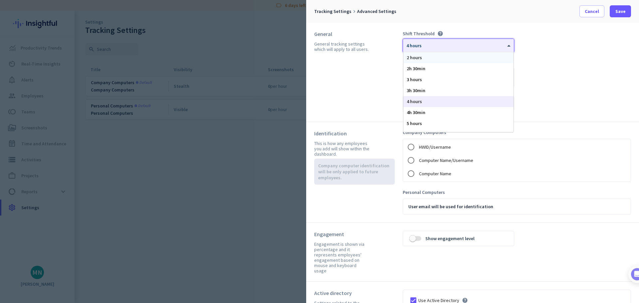
click at [465, 62] on div "2 hours" at bounding box center [458, 57] width 110 height 11
click at [604, 76] on div "Shift Threshold help × 2 hours Strict time Use strict time help Inactivity pop-…" at bounding box center [517, 72] width 228 height 83
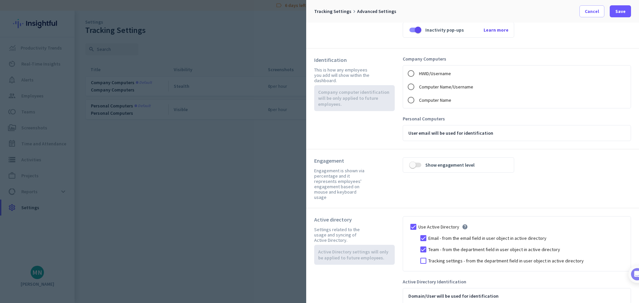
scroll to position [77, 0]
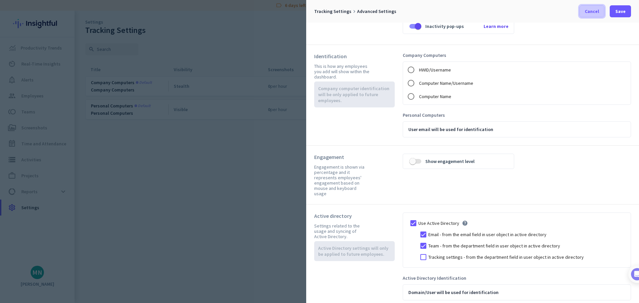
click at [587, 10] on span "Cancel" at bounding box center [592, 11] width 14 height 7
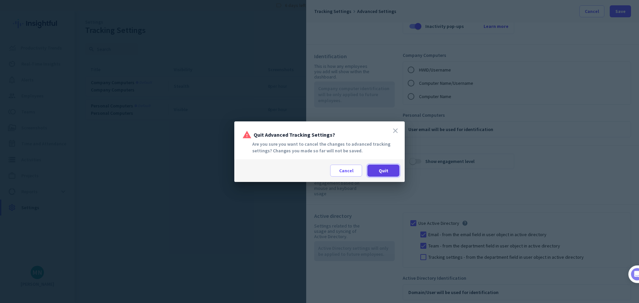
click at [382, 172] on span "Quit" at bounding box center [384, 170] width 10 height 7
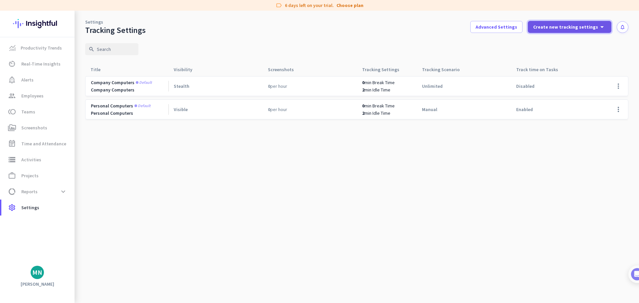
click at [587, 26] on span "Create new tracking settings" at bounding box center [565, 27] width 65 height 7
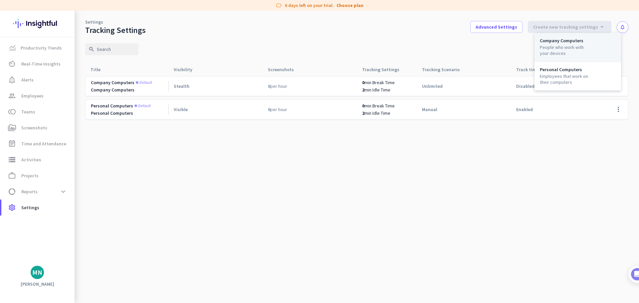
click at [556, 54] on div "People who work with your devices" at bounding box center [565, 50] width 51 height 12
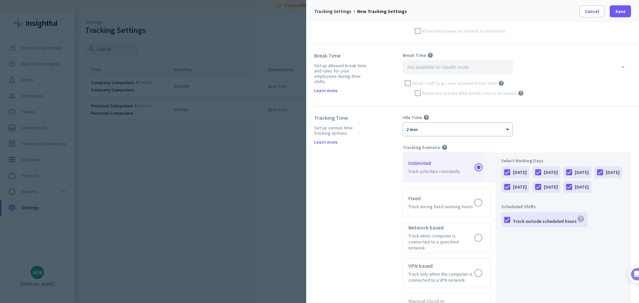
scroll to position [166, 0]
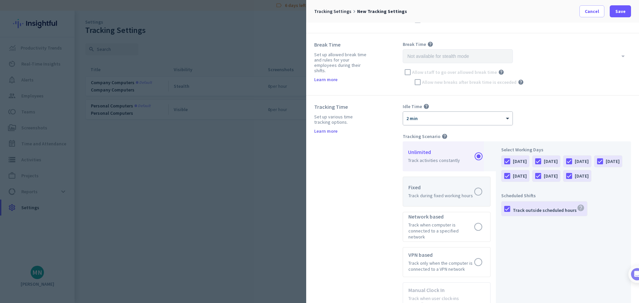
click at [456, 187] on label at bounding box center [446, 191] width 87 height 29
click at [0, 0] on input "radio" at bounding box center [0, 0] width 0 height 0
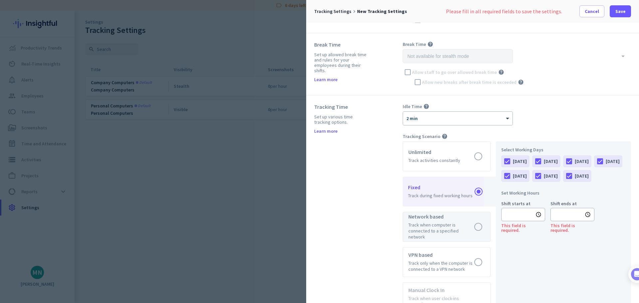
click at [453, 220] on label at bounding box center [446, 226] width 87 height 29
click at [0, 0] on input "radio" at bounding box center [0, 0] width 0 height 0
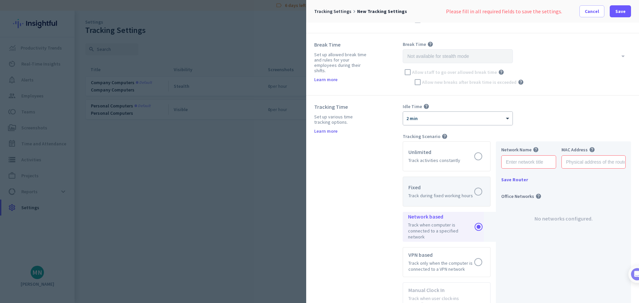
click at [452, 183] on label at bounding box center [446, 191] width 87 height 29
click at [0, 0] on input "radio" at bounding box center [0, 0] width 0 height 0
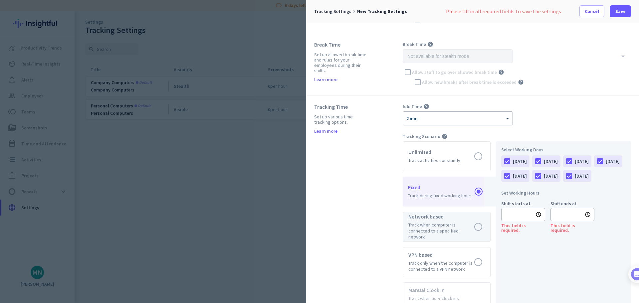
click at [453, 224] on label at bounding box center [446, 226] width 87 height 29
click at [0, 0] on input "radio" at bounding box center [0, 0] width 0 height 0
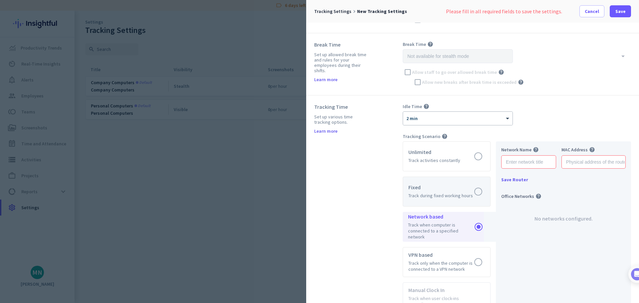
click at [450, 182] on label at bounding box center [446, 191] width 87 height 29
click at [0, 0] on input "radio" at bounding box center [0, 0] width 0 height 0
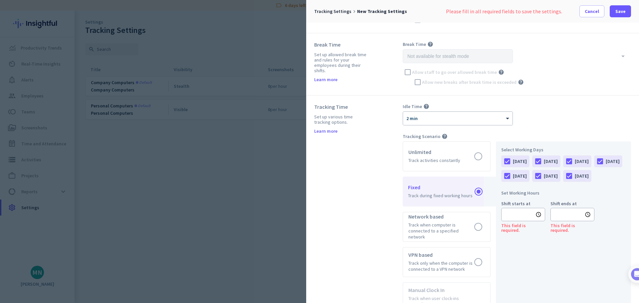
click at [325, 132] on link "Learn more" at bounding box center [325, 131] width 23 height 5
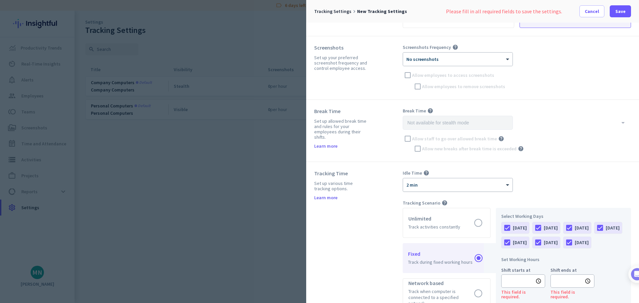
scroll to position [0, 0]
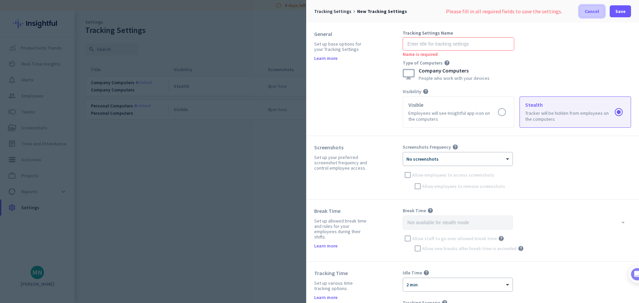
click at [604, 9] on button "Cancel" at bounding box center [592, 11] width 25 height 12
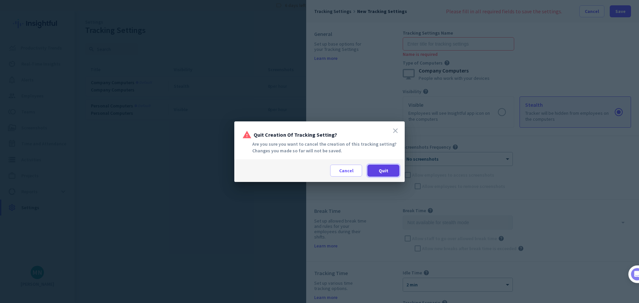
click at [389, 169] on span at bounding box center [384, 171] width 32 height 16
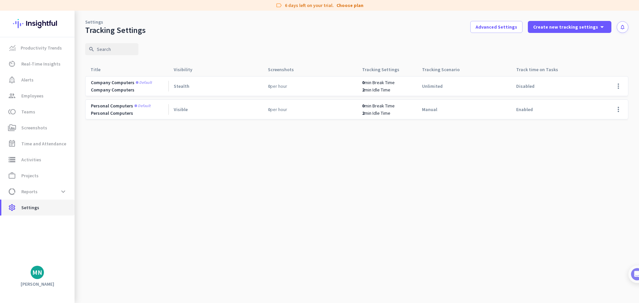
click at [41, 208] on span "settings Settings" at bounding box center [38, 208] width 63 height 8
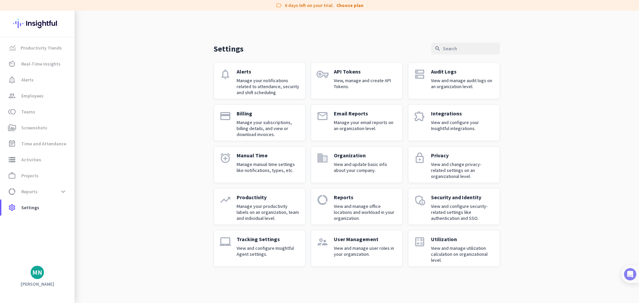
click at [632, 272] on img at bounding box center [630, 274] width 12 height 12
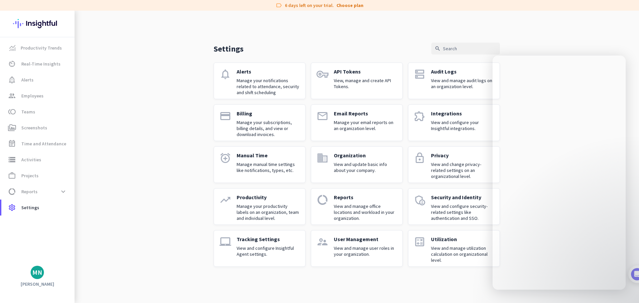
scroll to position [420, 0]
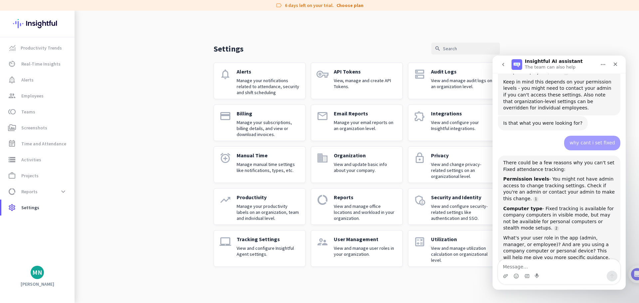
click at [536, 268] on textarea "Message…" at bounding box center [559, 265] width 122 height 11
type textarea "how to differentiate company and personal computer"
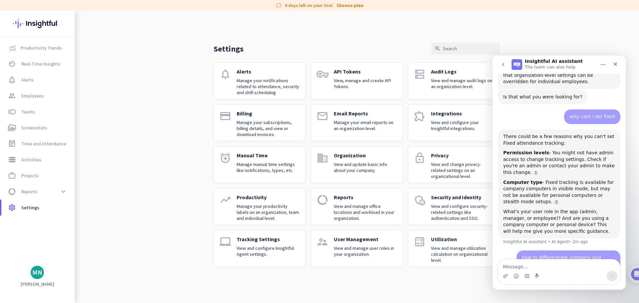
scroll to position [468, 0]
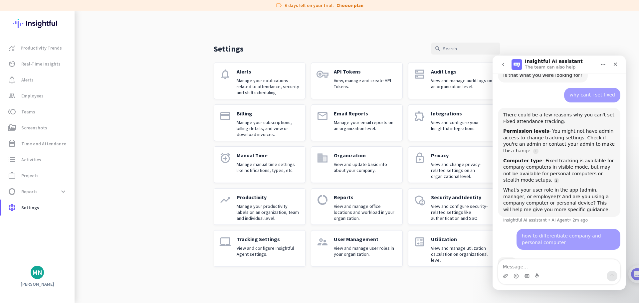
click at [147, 119] on div "Settings search notifications Alerts Manage your notifications related to atten…" at bounding box center [357, 144] width 565 height 267
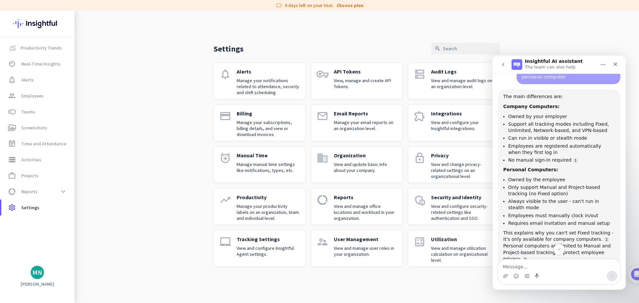
scroll to position [637, 0]
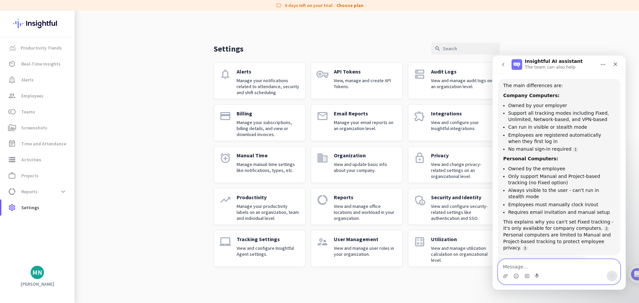
click at [556, 269] on textarea "Message…" at bounding box center [559, 265] width 122 height 11
type textarea "how to register company computer"
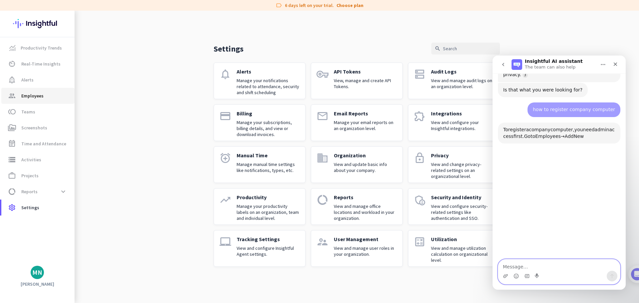
scroll to position [816, 0]
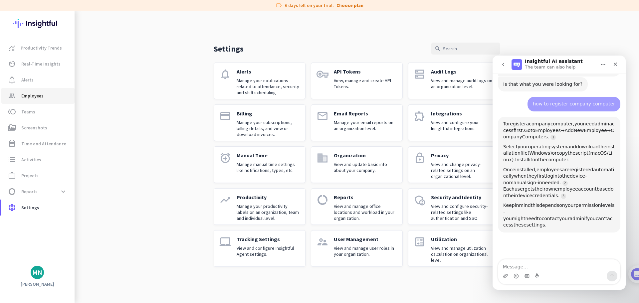
click at [38, 91] on link "group Employees" at bounding box center [37, 96] width 73 height 16
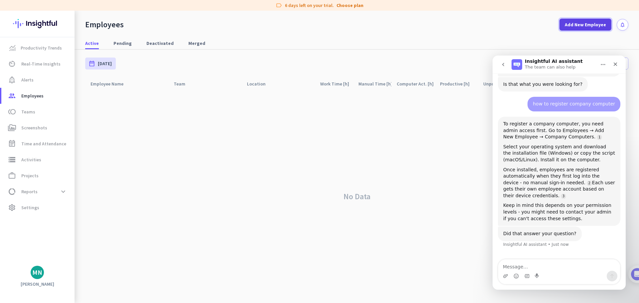
click at [588, 25] on span "Add New Employee" at bounding box center [585, 24] width 41 height 7
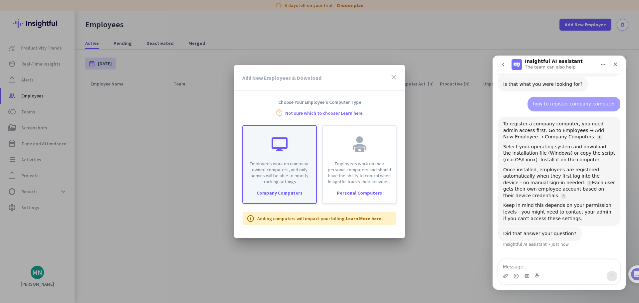
click at [276, 157] on div "Employees work on company-owned computers, and only admins will be able to modi…" at bounding box center [279, 155] width 73 height 59
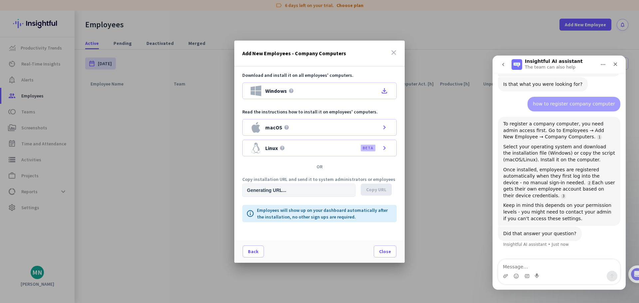
type input "[URL][DOMAIN_NAME]"
drag, startPoint x: 617, startPoint y: 62, endPoint x: 1085, endPoint y: 115, distance: 471.4
click at [617, 62] on icon "Close" at bounding box center [615, 64] width 5 height 5
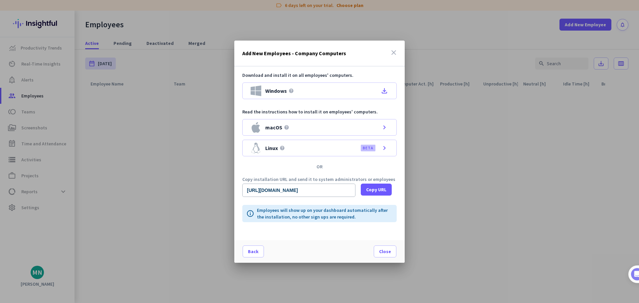
click at [395, 52] on icon "close" at bounding box center [394, 53] width 8 height 8
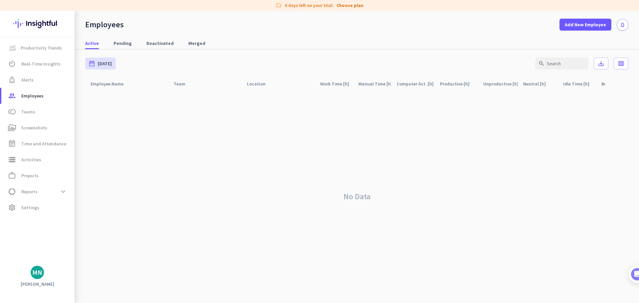
click at [238, 171] on div "No Data" at bounding box center [356, 196] width 543 height 213
click at [285, 217] on div "No Data" at bounding box center [356, 196] width 543 height 213
click at [577, 23] on span "Add New Employee" at bounding box center [585, 24] width 41 height 7
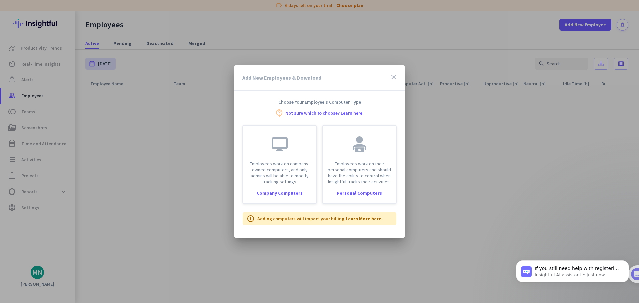
scroll to position [825, 0]
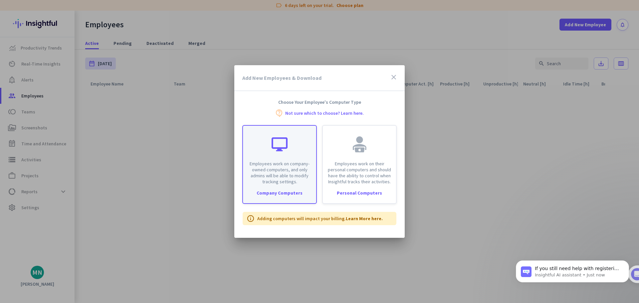
click at [284, 151] on div at bounding box center [280, 144] width 16 height 16
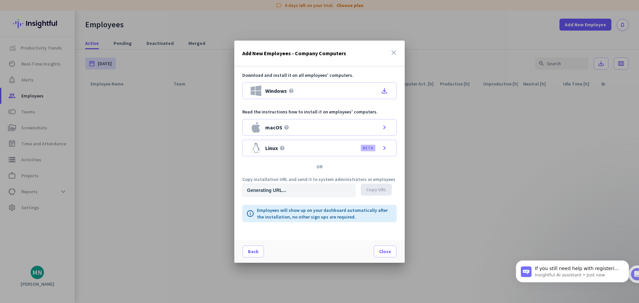
type input "[URL][DOMAIN_NAME]"
click at [392, 253] on span at bounding box center [385, 252] width 22 height 16
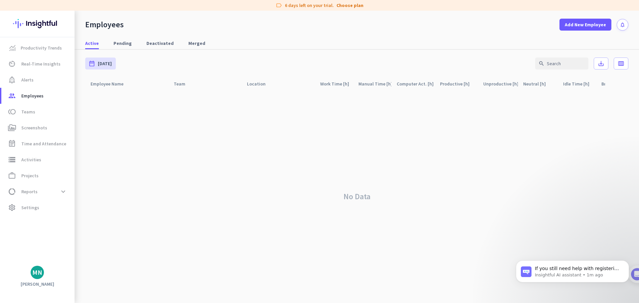
click at [464, 178] on div "No Data" at bounding box center [356, 196] width 543 height 213
click at [41, 115] on span "toll Teams" at bounding box center [38, 112] width 63 height 8
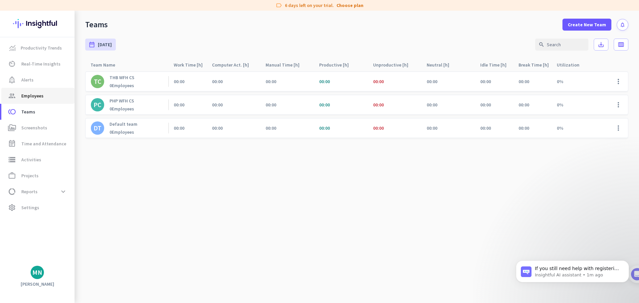
click at [45, 96] on span "group Employees" at bounding box center [38, 96] width 63 height 8
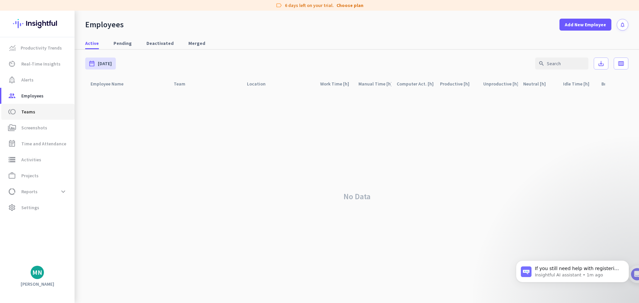
click at [54, 114] on span "toll Teams" at bounding box center [38, 112] width 63 height 8
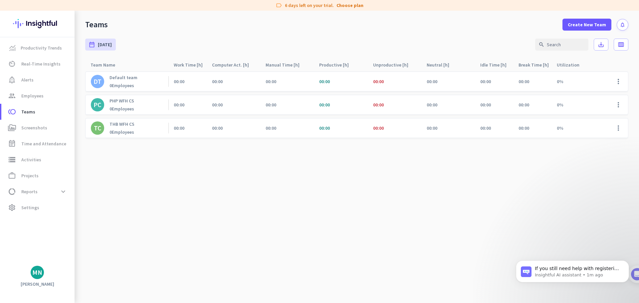
click at [408, 192] on cdk-virtual-scroll-viewport "DT Default team 0 Employees 00:00 00:00 00:00 00:00 00:00 00:00 00:00 00:00 0% …" at bounding box center [356, 187] width 543 height 232
click at [226, 202] on cdk-virtual-scroll-viewport "DT Default team 0 Employees 00:00 00:00 00:00 00:00 00:00 00:00 00:00 00:00 0% …" at bounding box center [356, 187] width 543 height 232
click at [623, 84] on span at bounding box center [619, 82] width 16 height 16
click at [589, 90] on div "Edit" at bounding box center [601, 96] width 52 height 12
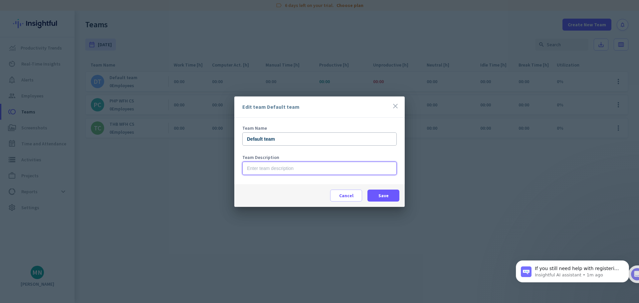
click at [272, 169] on input "text" at bounding box center [319, 168] width 154 height 13
click at [347, 197] on span "Cancel" at bounding box center [346, 195] width 14 height 7
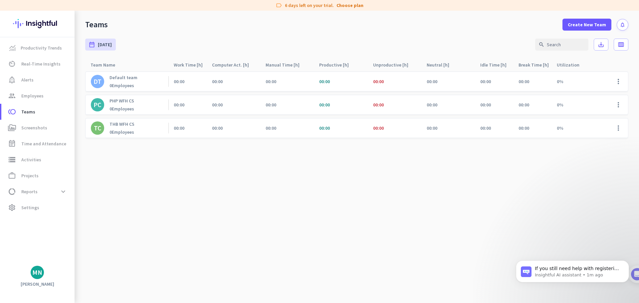
click at [232, 180] on cdk-virtual-scroll-viewport "DT Default team 0 Employees 00:00 00:00 00:00 00:00 00:00 00:00 00:00 00:00 0% …" at bounding box center [356, 187] width 543 height 232
click at [21, 93] on span "Employees" at bounding box center [32, 96] width 22 height 8
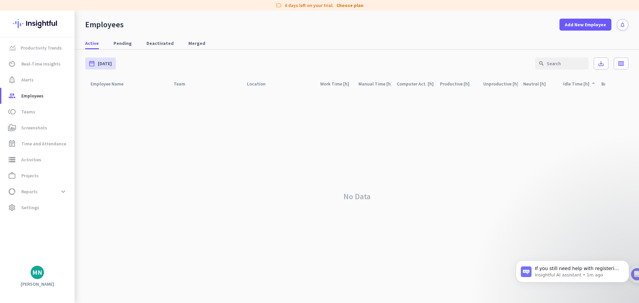
click at [590, 85] on icon "arrow_drop_up" at bounding box center [594, 83] width 8 height 8
click at [115, 41] on span "Pending" at bounding box center [123, 43] width 18 height 7
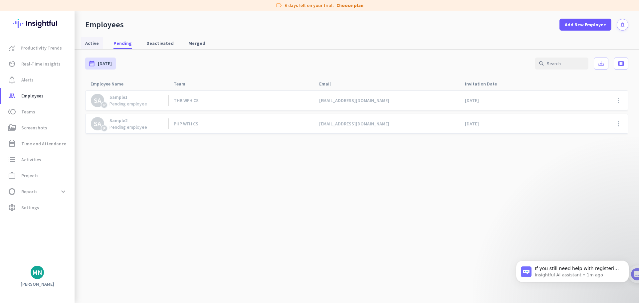
click at [94, 43] on span "Active" at bounding box center [92, 43] width 14 height 7
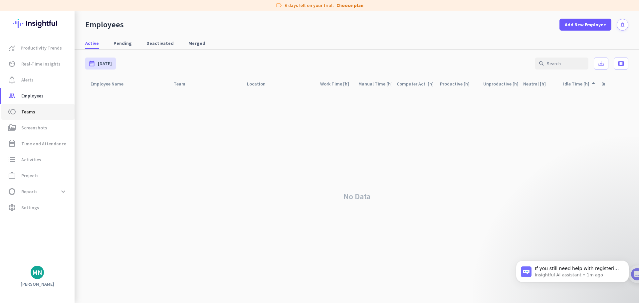
click at [28, 115] on span "Teams" at bounding box center [28, 112] width 14 height 8
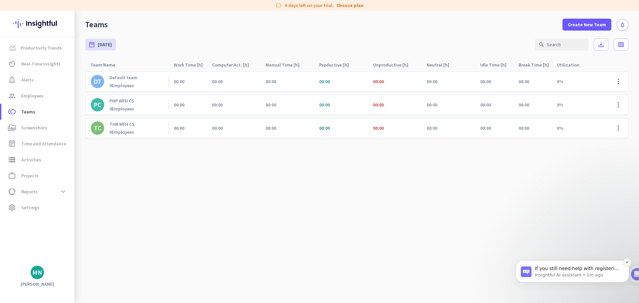
click at [627, 263] on icon "Dismiss notification" at bounding box center [627, 262] width 2 height 2
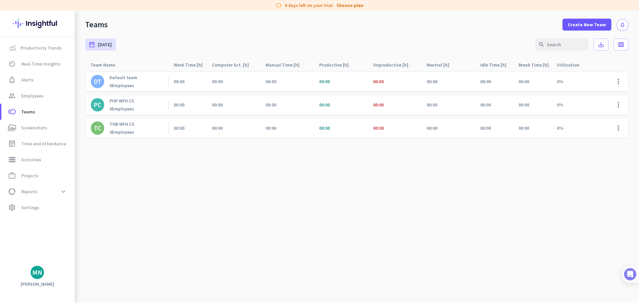
click at [635, 274] on img at bounding box center [630, 274] width 12 height 12
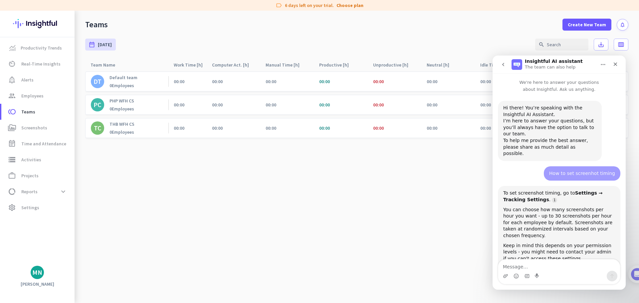
scroll to position [1, 0]
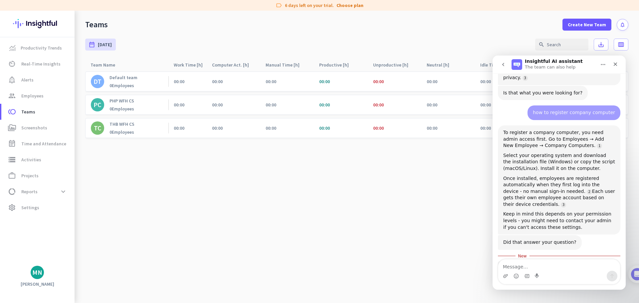
click at [524, 267] on textarea "Message…" at bounding box center [559, 265] width 122 height 11
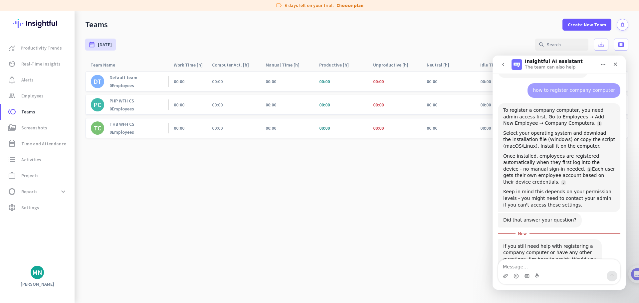
scroll to position [836, 0]
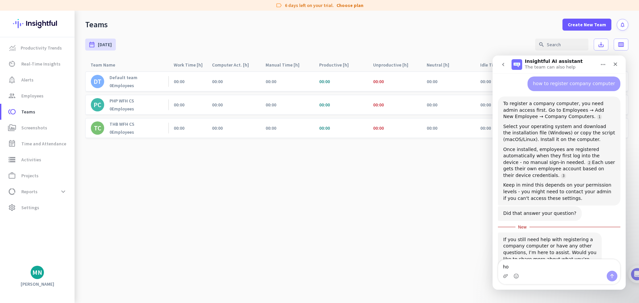
type textarea "h"
type textarea "How to add employees to teams"
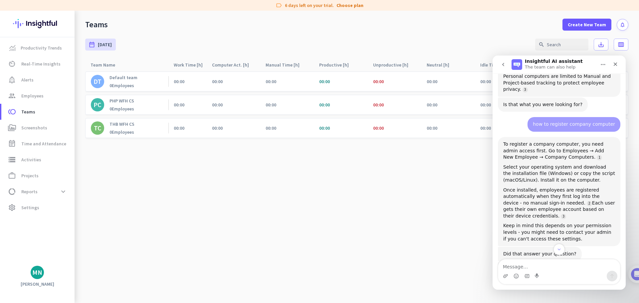
scroll to position [805, 0]
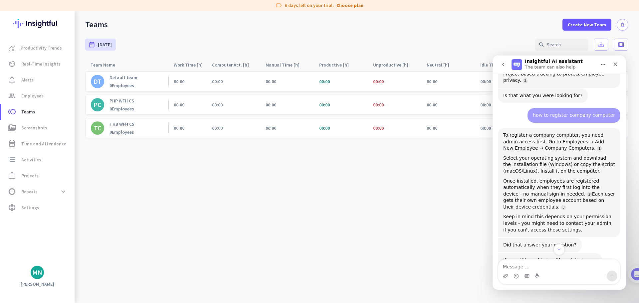
drag, startPoint x: 504, startPoint y: 153, endPoint x: 612, endPoint y: 176, distance: 109.6
click at [612, 178] on div "Once installed, employees are registered automatically when they first log into…" at bounding box center [559, 194] width 112 height 33
copy div "Once installed, employees are registered automatically when they first log into…"
click at [616, 62] on icon "Close" at bounding box center [615, 64] width 5 height 5
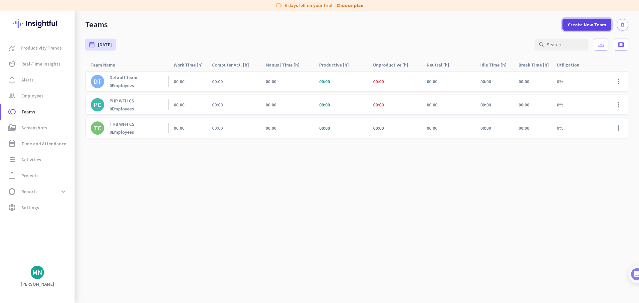
click at [600, 23] on span "Create New Team" at bounding box center [587, 24] width 38 height 7
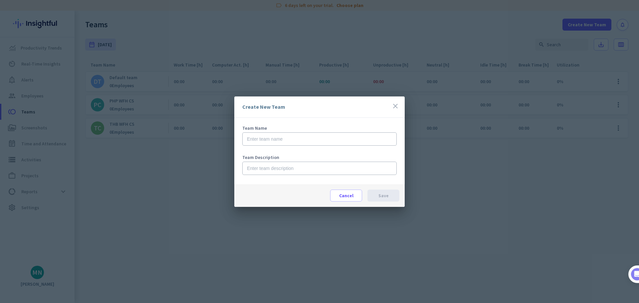
click at [495, 165] on div at bounding box center [319, 151] width 639 height 303
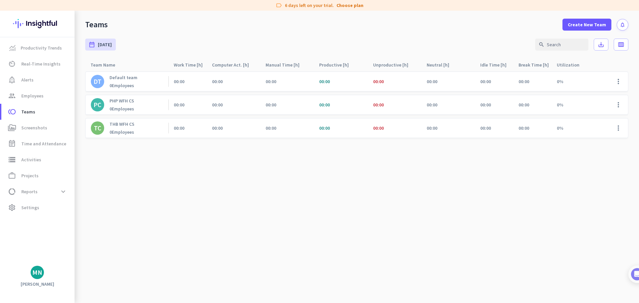
click at [246, 191] on cdk-virtual-scroll-viewport "DT Default team 0 Employees 00:00 00:00 00:00 00:00 00:00 00:00 00:00 00:00 0% …" at bounding box center [356, 187] width 543 height 232
click at [589, 24] on span "Create New Team" at bounding box center [587, 24] width 38 height 7
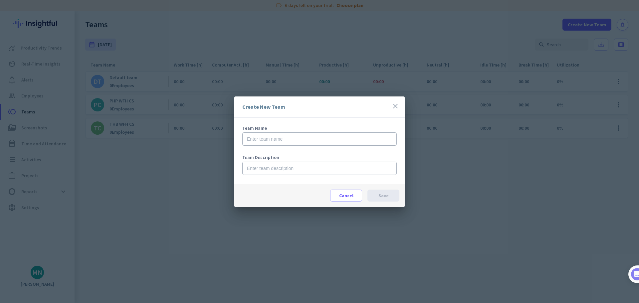
click at [399, 107] on div "Create New Team close" at bounding box center [319, 107] width 170 height 21
click at [399, 107] on icon "close" at bounding box center [395, 106] width 8 height 8
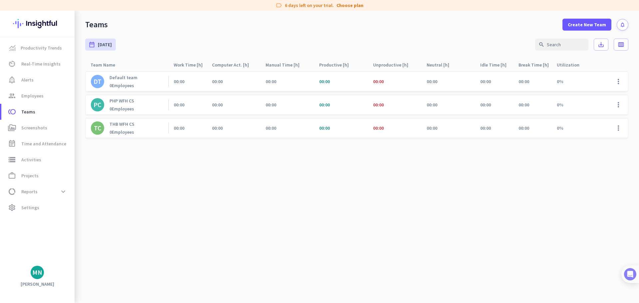
click at [634, 275] on img at bounding box center [630, 274] width 12 height 12
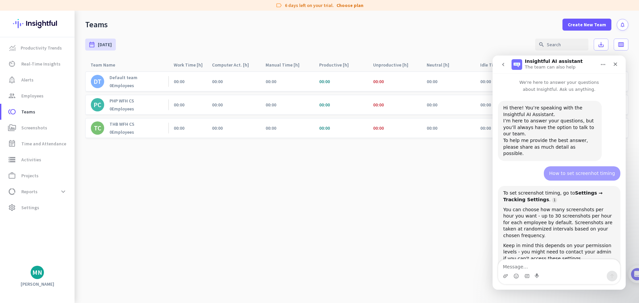
scroll to position [991, 0]
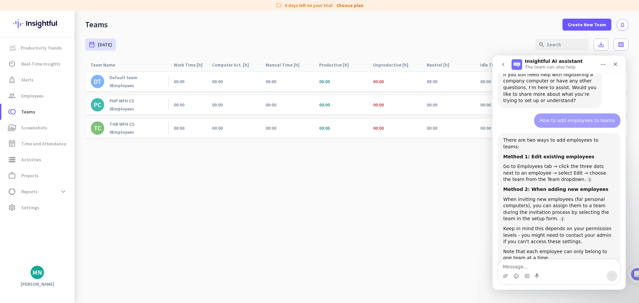
click at [510, 196] on div "When inviting new employees (for personal computers), you can assign them to a …" at bounding box center [559, 209] width 112 height 26
click at [569, 196] on div "When inviting new employees (for personal computers), you can assign them to a …" at bounding box center [559, 209] width 112 height 26
click at [524, 196] on div "When inviting new employees (for personal computers), you can assign them to a …" at bounding box center [559, 209] width 112 height 26
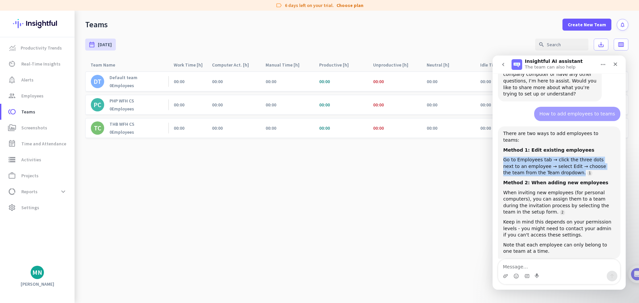
drag, startPoint x: 504, startPoint y: 125, endPoint x: 559, endPoint y: 140, distance: 57.0
click at [559, 157] on div "Go to Employees tab → click the three dots next to an employee → select Edit → …" at bounding box center [559, 167] width 112 height 20
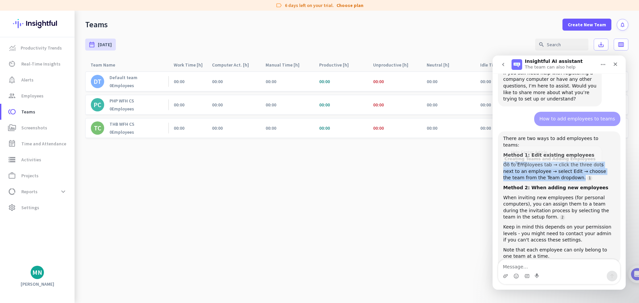
copy div "Go to Employees tab → click the three dots next to an employee → select Edit → …"
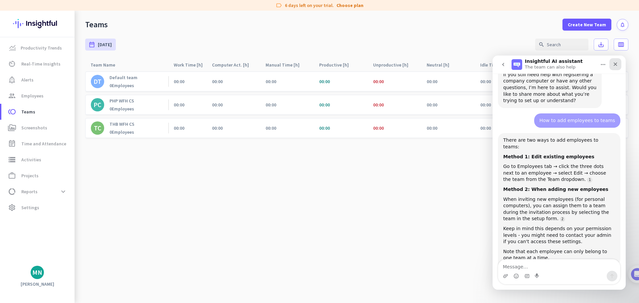
click at [613, 60] on div "Close" at bounding box center [616, 64] width 12 height 12
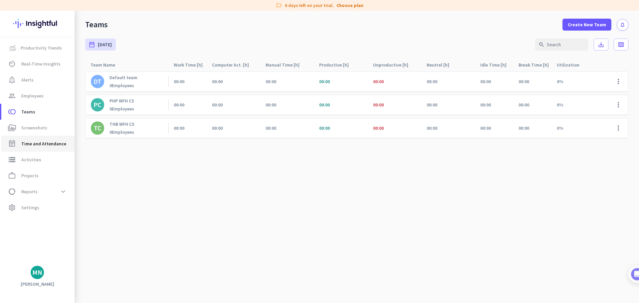
click at [49, 141] on span "Time and Attendance" at bounding box center [43, 144] width 45 height 8
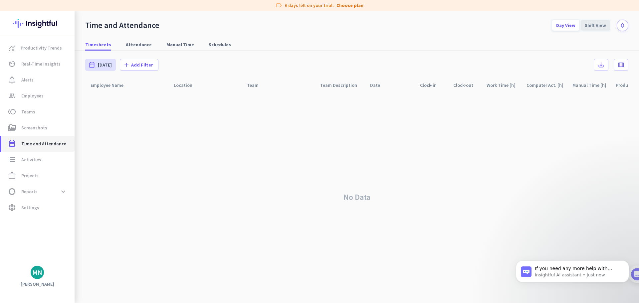
scroll to position [1033, 0]
click at [29, 209] on span "Settings" at bounding box center [30, 208] width 18 height 8
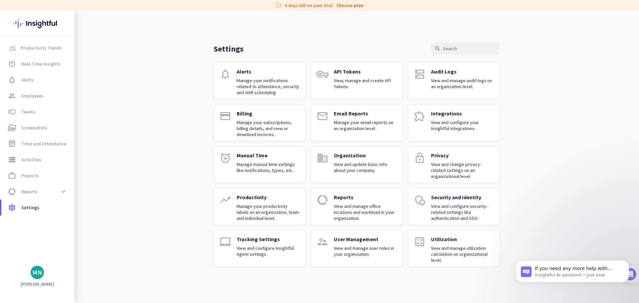
click at [636, 275] on img at bounding box center [630, 274] width 12 height 12
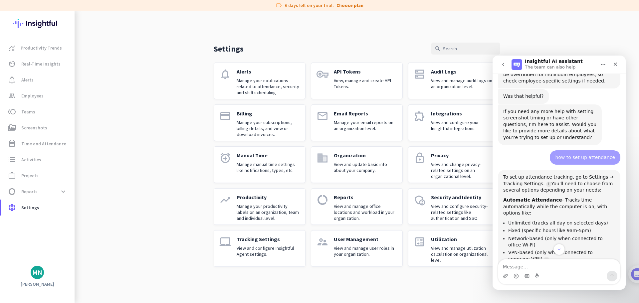
scroll to position [234, 0]
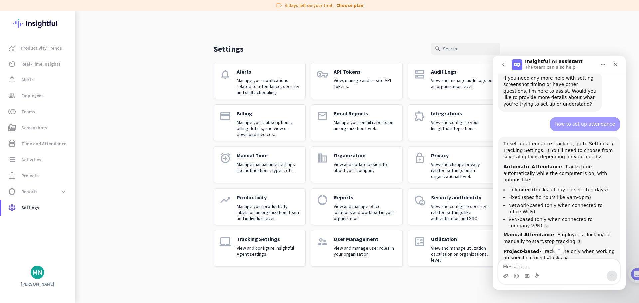
click at [165, 122] on div "Settings search notifications Alerts Manage your notifications related to atten…" at bounding box center [357, 144] width 565 height 267
click at [174, 132] on div "Settings search notifications Alerts Manage your notifications related to atten…" at bounding box center [357, 144] width 565 height 267
click at [614, 63] on icon "Close" at bounding box center [616, 65] width 4 height 4
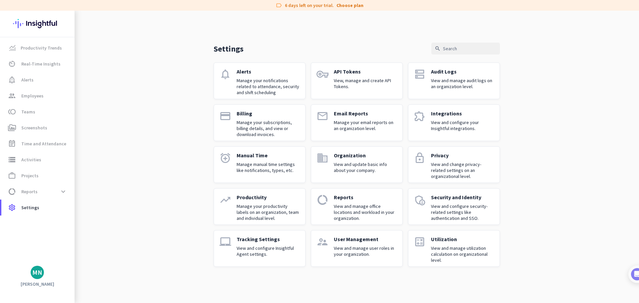
click at [148, 123] on div "Settings search notifications Alerts Manage your notifications related to atten…" at bounding box center [357, 144] width 565 height 267
click at [255, 243] on div "Tracking Settings View and configure Insightful Agent settings." at bounding box center [268, 248] width 63 height 25
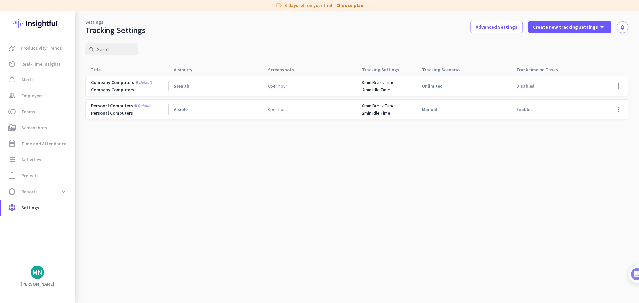
drag, startPoint x: 373, startPoint y: 184, endPoint x: 454, endPoint y: 145, distance: 89.5
click at [373, 184] on cdk-virtual-scroll-viewport "Company computers Default Company Computers Stealth 0 per hour 0 min Break Time…" at bounding box center [356, 189] width 543 height 227
click at [578, 27] on span "Create new tracking settings" at bounding box center [565, 27] width 65 height 7
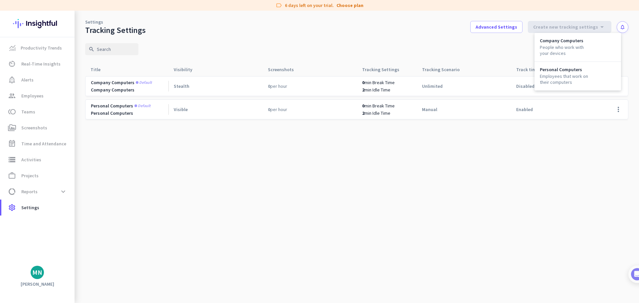
click at [538, 174] on div at bounding box center [319, 151] width 639 height 303
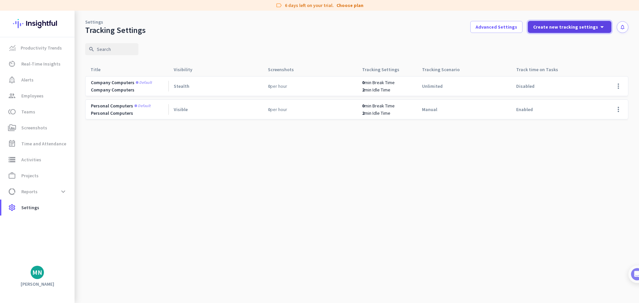
click at [566, 25] on span "Create new tracking settings" at bounding box center [565, 27] width 65 height 7
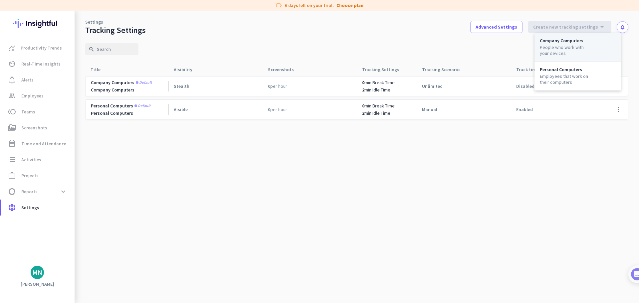
click at [573, 52] on div "People who work with your devices" at bounding box center [565, 50] width 51 height 12
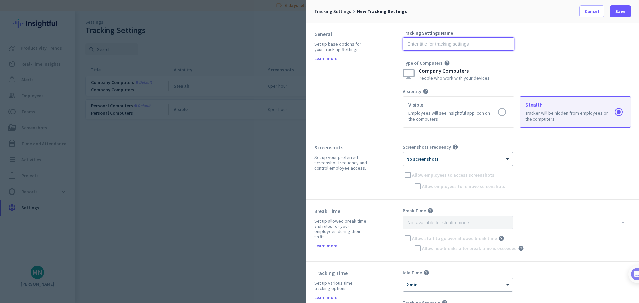
click at [433, 47] on input "text" at bounding box center [459, 43] width 112 height 13
click at [518, 50] on div "Tracking Settings Name Type of Computers help Company Computers People who work…" at bounding box center [517, 56] width 228 height 50
click at [602, 45] on div "Tracking Settings Name Name is required Type of Computers help Company Computer…" at bounding box center [517, 56] width 228 height 50
click at [385, 38] on div "General Set up base options for your Tracking Settings Learn more" at bounding box center [358, 79] width 89 height 97
click at [377, 49] on div "General Set up base options for your Tracking Settings Learn more" at bounding box center [358, 79] width 89 height 97
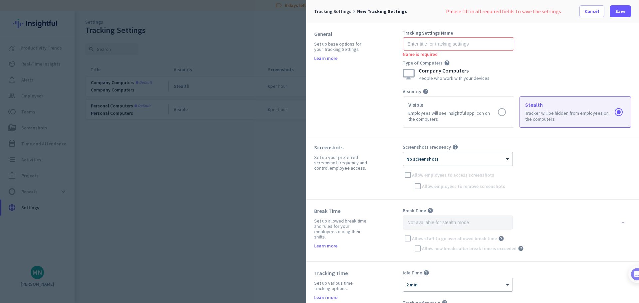
click at [240, 86] on div at bounding box center [319, 151] width 639 height 303
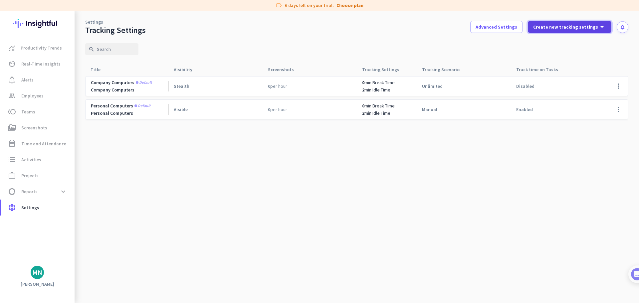
click at [589, 26] on span "Create new tracking settings" at bounding box center [565, 27] width 65 height 7
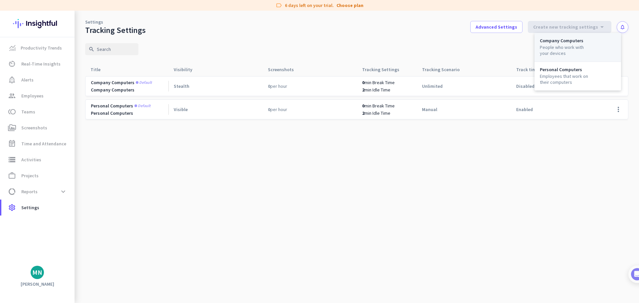
click at [576, 44] on div "Company Computers People who work with your devices" at bounding box center [578, 47] width 87 height 29
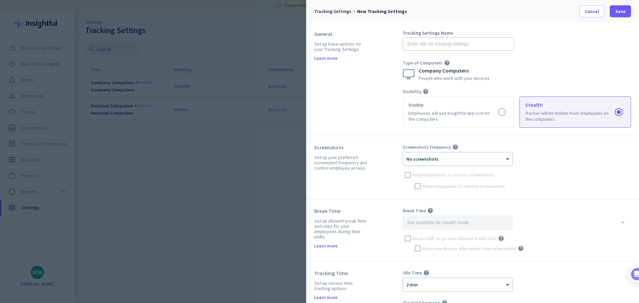
click at [493, 160] on div "× No screenshots" at bounding box center [453, 159] width 101 height 6
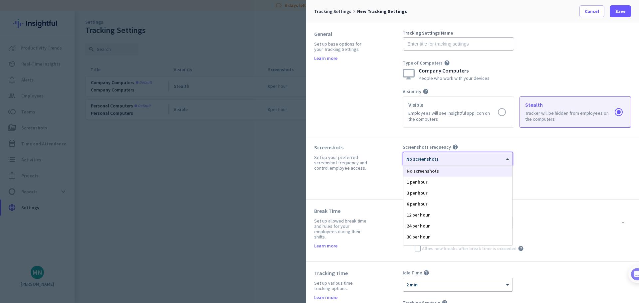
click at [602, 152] on div "Screenshots Frequency help × No screenshots No screenshots 1 per hour 3 per hou…" at bounding box center [517, 167] width 228 height 47
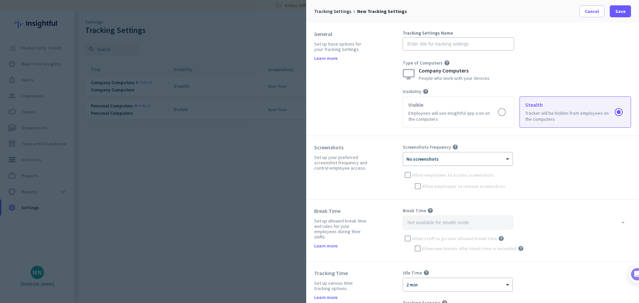
click at [496, 159] on div at bounding box center [458, 157] width 110 height 6
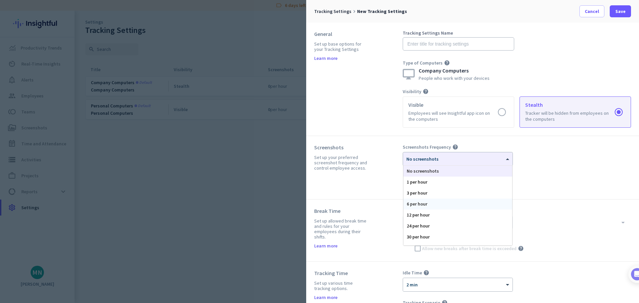
click at [564, 173] on div "Screenshots Frequency help × No screenshots No screenshots 1 per hour 3 per hou…" at bounding box center [517, 167] width 228 height 47
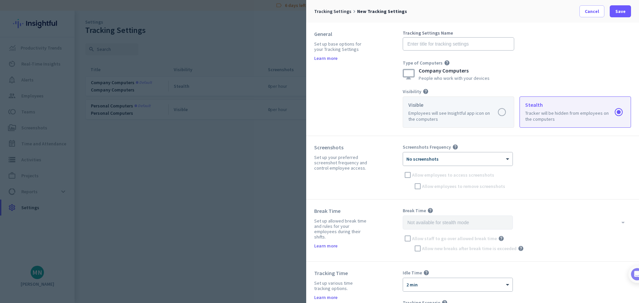
click at [454, 118] on label at bounding box center [458, 112] width 111 height 31
click at [0, 0] on input "radio" at bounding box center [0, 0] width 0 height 0
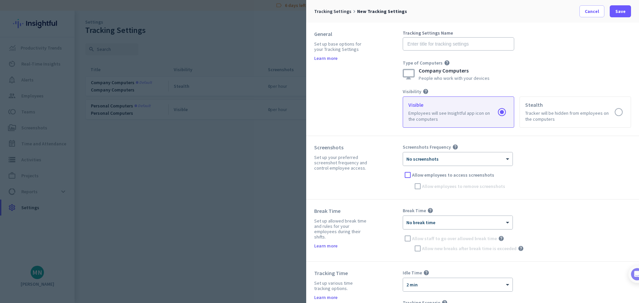
click at [452, 220] on div at bounding box center [458, 221] width 110 height 6
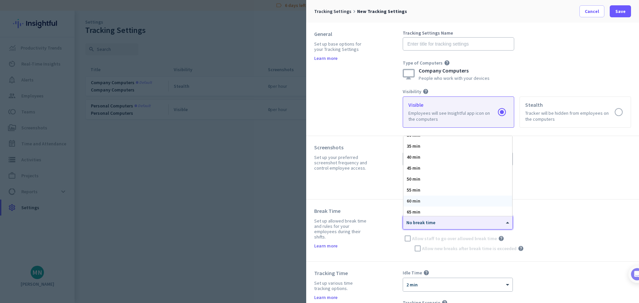
scroll to position [73, 0]
click at [564, 175] on label "Allow employees to access screenshots" at bounding box center [522, 175] width 218 height 7
click at [0, 0] on input "Allow employees to access screenshots" at bounding box center [0, 0] width 0 height 0
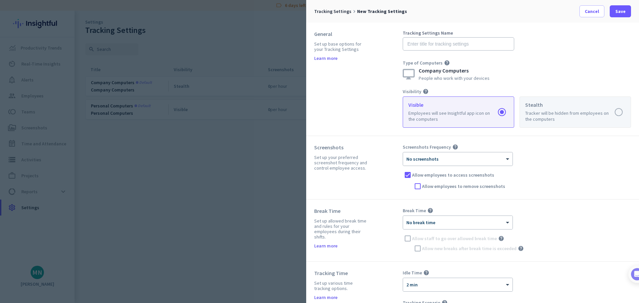
click at [568, 115] on label at bounding box center [575, 112] width 111 height 31
click at [0, 0] on input "radio" at bounding box center [0, 0] width 0 height 0
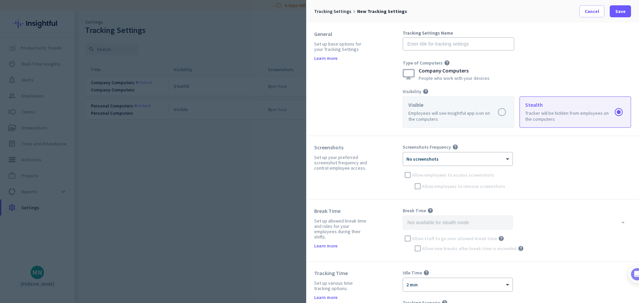
click at [442, 116] on label at bounding box center [458, 112] width 111 height 31
click at [0, 0] on input "radio" at bounding box center [0, 0] width 0 height 0
click at [598, 106] on label at bounding box center [575, 112] width 111 height 31
click at [0, 0] on input "radio" at bounding box center [0, 0] width 0 height 0
click at [428, 113] on label at bounding box center [458, 112] width 111 height 31
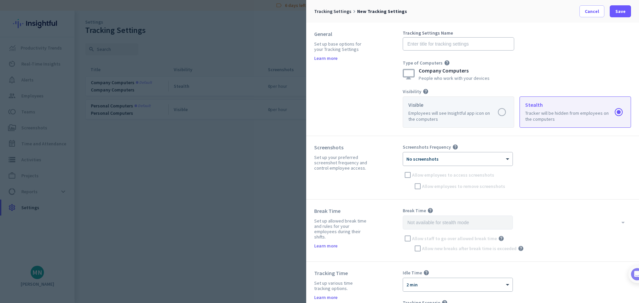
click at [0, 0] on input "radio" at bounding box center [0, 0] width 0 height 0
click at [593, 114] on label at bounding box center [575, 112] width 111 height 31
click at [0, 0] on input "radio" at bounding box center [0, 0] width 0 height 0
click at [414, 95] on div "Tracking Settings Name Type of Computers help Company Computers People who work…" at bounding box center [517, 79] width 228 height 97
click at [440, 109] on label at bounding box center [458, 112] width 111 height 31
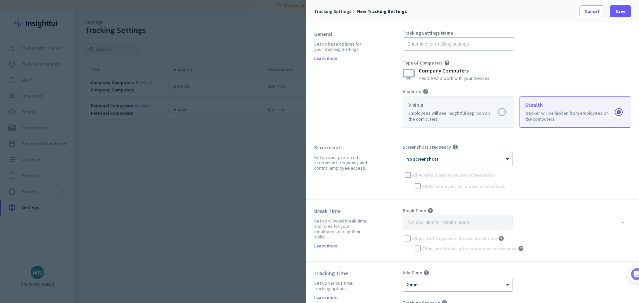
click at [0, 0] on input "radio" at bounding box center [0, 0] width 0 height 0
click at [535, 102] on label at bounding box center [575, 112] width 111 height 31
click at [0, 0] on input "radio" at bounding box center [0, 0] width 0 height 0
click at [439, 117] on label at bounding box center [458, 112] width 111 height 31
click at [0, 0] on input "radio" at bounding box center [0, 0] width 0 height 0
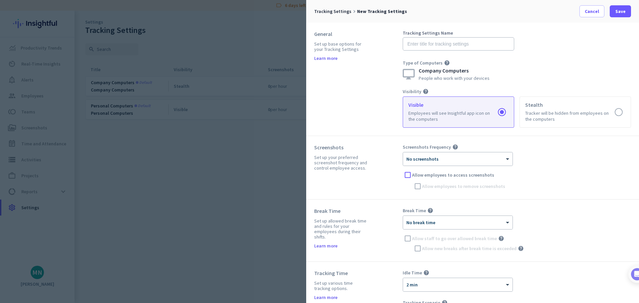
click at [607, 138] on div "Screenshots Set up your preferred screenshot frequency and control employee acc…" at bounding box center [472, 168] width 333 height 64
click at [559, 109] on label at bounding box center [575, 112] width 111 height 31
click at [0, 0] on input "radio" at bounding box center [0, 0] width 0 height 0
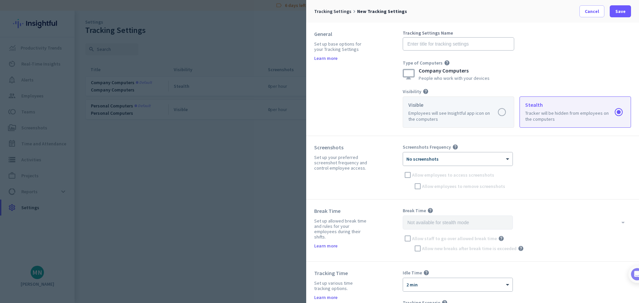
click at [427, 123] on label at bounding box center [458, 112] width 111 height 31
click at [0, 0] on input "radio" at bounding box center [0, 0] width 0 height 0
click at [563, 116] on label at bounding box center [575, 112] width 111 height 31
click at [0, 0] on input "radio" at bounding box center [0, 0] width 0 height 0
click at [476, 119] on label at bounding box center [458, 112] width 111 height 31
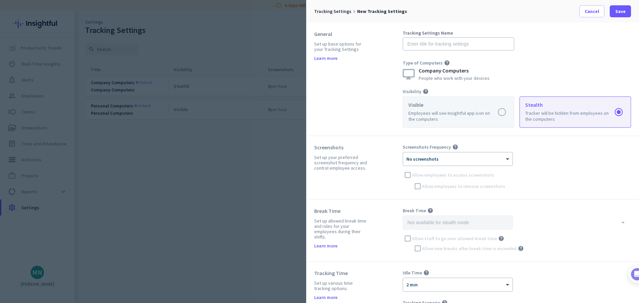
click at [0, 0] on input "radio" at bounding box center [0, 0] width 0 height 0
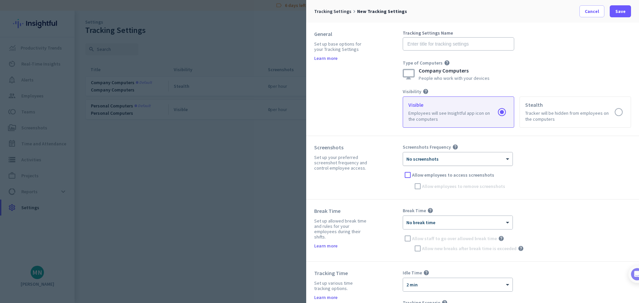
click at [442, 157] on div at bounding box center [458, 157] width 110 height 6
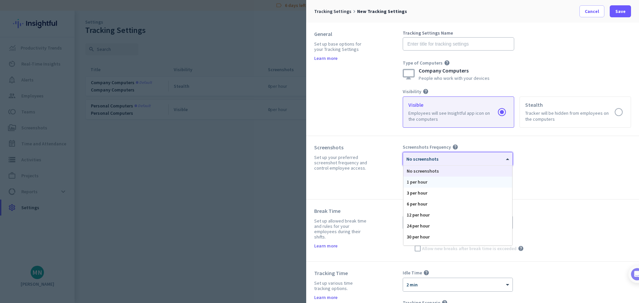
click at [431, 182] on div "1 per hour" at bounding box center [457, 182] width 109 height 11
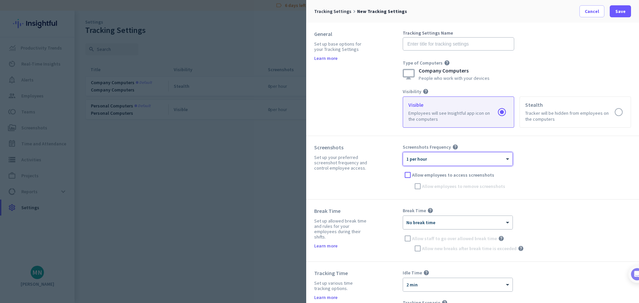
click at [461, 225] on div "× No break time" at bounding box center [453, 223] width 101 height 6
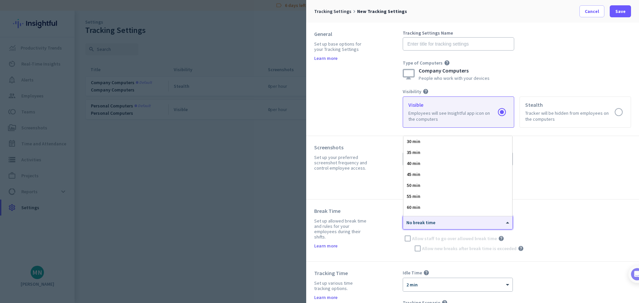
scroll to position [67, 0]
click at [422, 205] on div "60 min" at bounding box center [457, 206] width 109 height 11
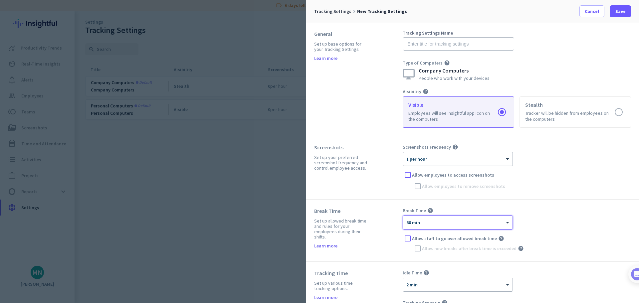
click at [598, 200] on div "Break Time Set up allowed break time and rules for your employees during their …" at bounding box center [472, 231] width 333 height 62
click at [479, 285] on div at bounding box center [458, 283] width 110 height 6
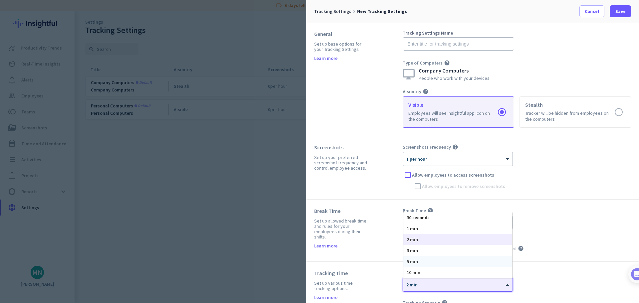
click at [440, 262] on div "5 min" at bounding box center [457, 261] width 109 height 11
click at [580, 224] on div "× 60 min Allow staff to go over allowed break time help [PERSON_NAME] new break…" at bounding box center [517, 235] width 228 height 38
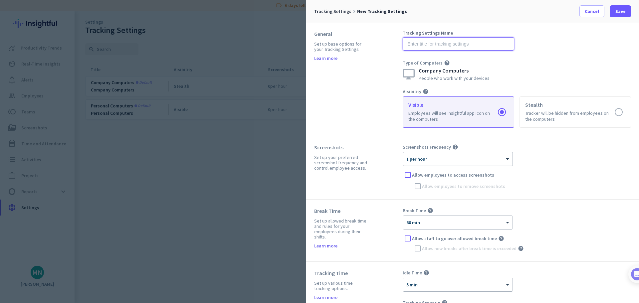
click at [455, 45] on input "text" at bounding box center [459, 43] width 112 height 13
type input "a"
type input "Attendance"
click at [544, 45] on div "Tracking Settings Name Attendance Type of Computers help Company Computers Peop…" at bounding box center [517, 56] width 228 height 50
click at [487, 156] on div at bounding box center [458, 157] width 110 height 6
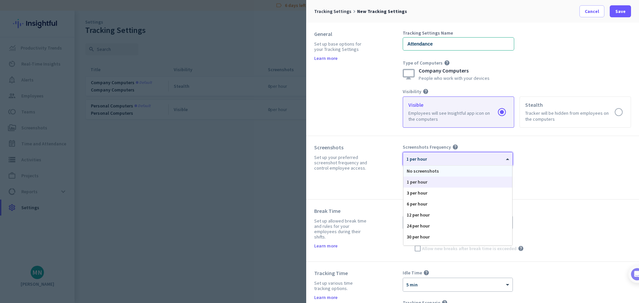
click at [482, 168] on div "No screenshots" at bounding box center [457, 171] width 109 height 11
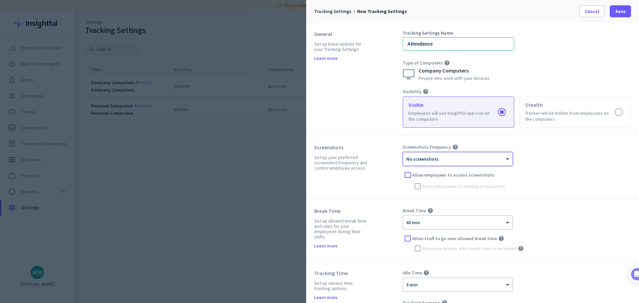
click at [475, 223] on div at bounding box center [458, 221] width 110 height 6
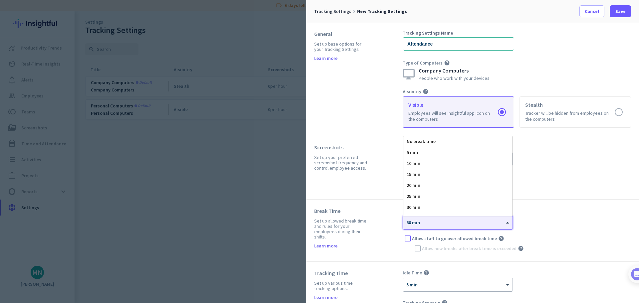
scroll to position [132, 0]
click at [582, 203] on div "Break Time Set up allowed break time and rules for your employees during their …" at bounding box center [472, 231] width 333 height 62
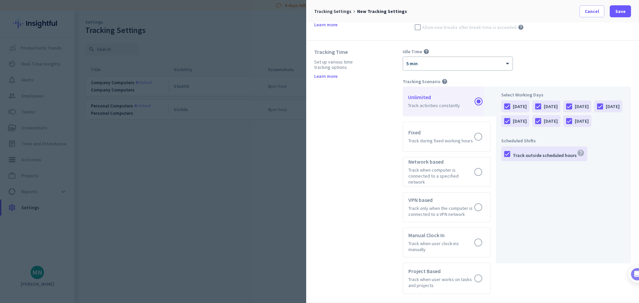
scroll to position [266, 0]
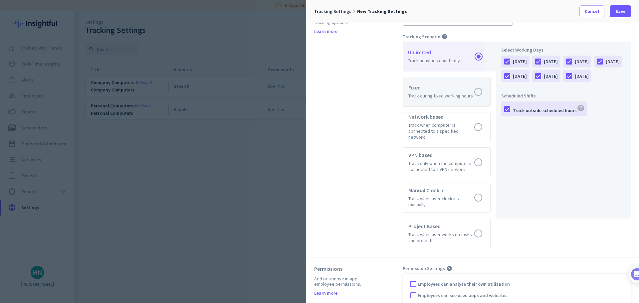
click at [425, 80] on label at bounding box center [446, 91] width 87 height 29
click at [0, 0] on input "radio" at bounding box center [0, 0] width 0 height 0
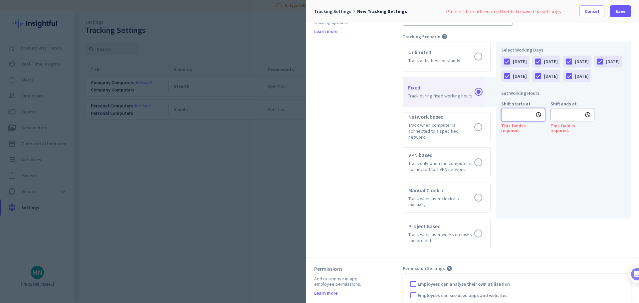
click at [523, 122] on input "text" at bounding box center [523, 114] width 44 height 13
type input "12:00 AM"
click at [597, 159] on div at bounding box center [319, 151] width 639 height 303
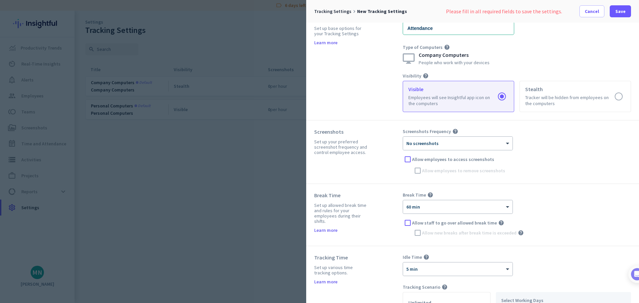
scroll to position [0, 0]
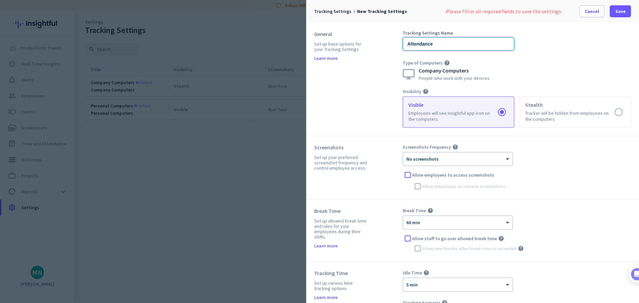
click at [453, 44] on input "Attendance" at bounding box center [459, 43] width 112 height 13
click at [436, 44] on input "Attendance ( Morning Shift)" at bounding box center [459, 43] width 112 height 13
click at [437, 46] on input "Attendance ( Morning Shift)" at bounding box center [459, 43] width 112 height 13
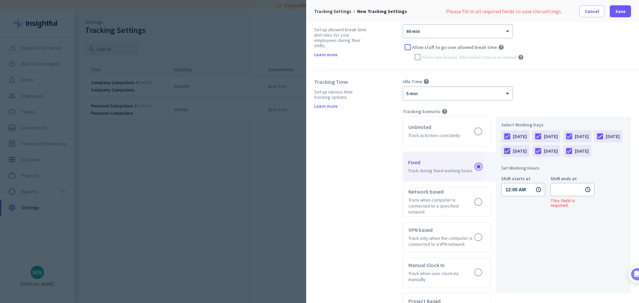
scroll to position [233, 0]
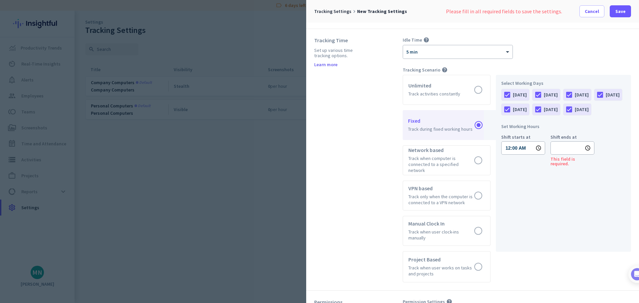
type input "Attendance (Morning Shift)"
click at [517, 155] on input "12:00 AM" at bounding box center [523, 147] width 44 height 13
click at [510, 155] on input "12:00 AM" at bounding box center [523, 147] width 44 height 13
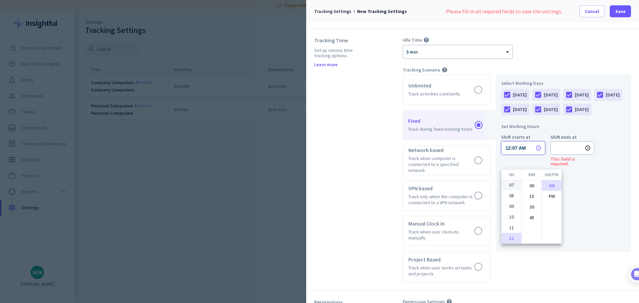
click at [511, 184] on li "07" at bounding box center [512, 185] width 20 height 11
click at [534, 187] on li "00" at bounding box center [532, 185] width 20 height 11
type input "07:00 AM"
click at [561, 163] on div at bounding box center [319, 151] width 639 height 303
click at [564, 155] on input "text" at bounding box center [573, 147] width 44 height 13
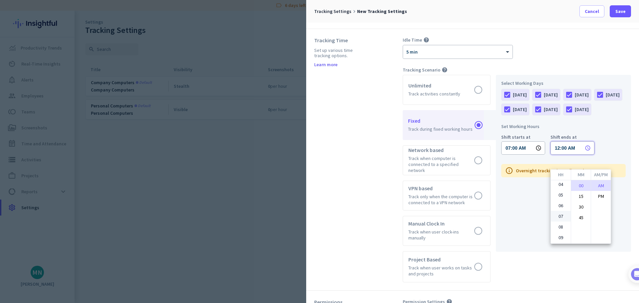
click at [560, 214] on ul "01 02 03 04 05 06 07 08 09 10 11 12" at bounding box center [561, 211] width 20 height 63
click at [606, 193] on li "PM" at bounding box center [601, 196] width 20 height 11
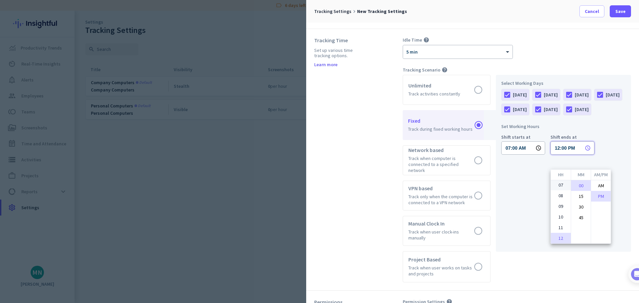
click at [563, 184] on li "07" at bounding box center [561, 185] width 20 height 11
type input "07:00 PM"
click at [605, 141] on div at bounding box center [319, 151] width 639 height 303
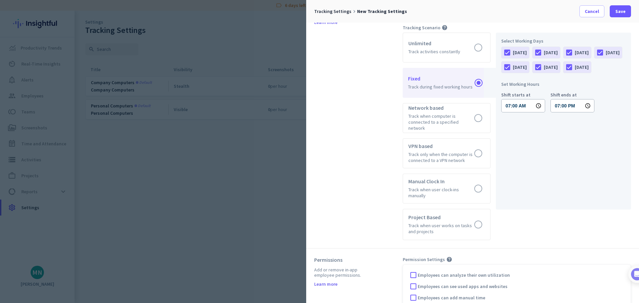
scroll to position [273, 0]
